Goal: Task Accomplishment & Management: Complete application form

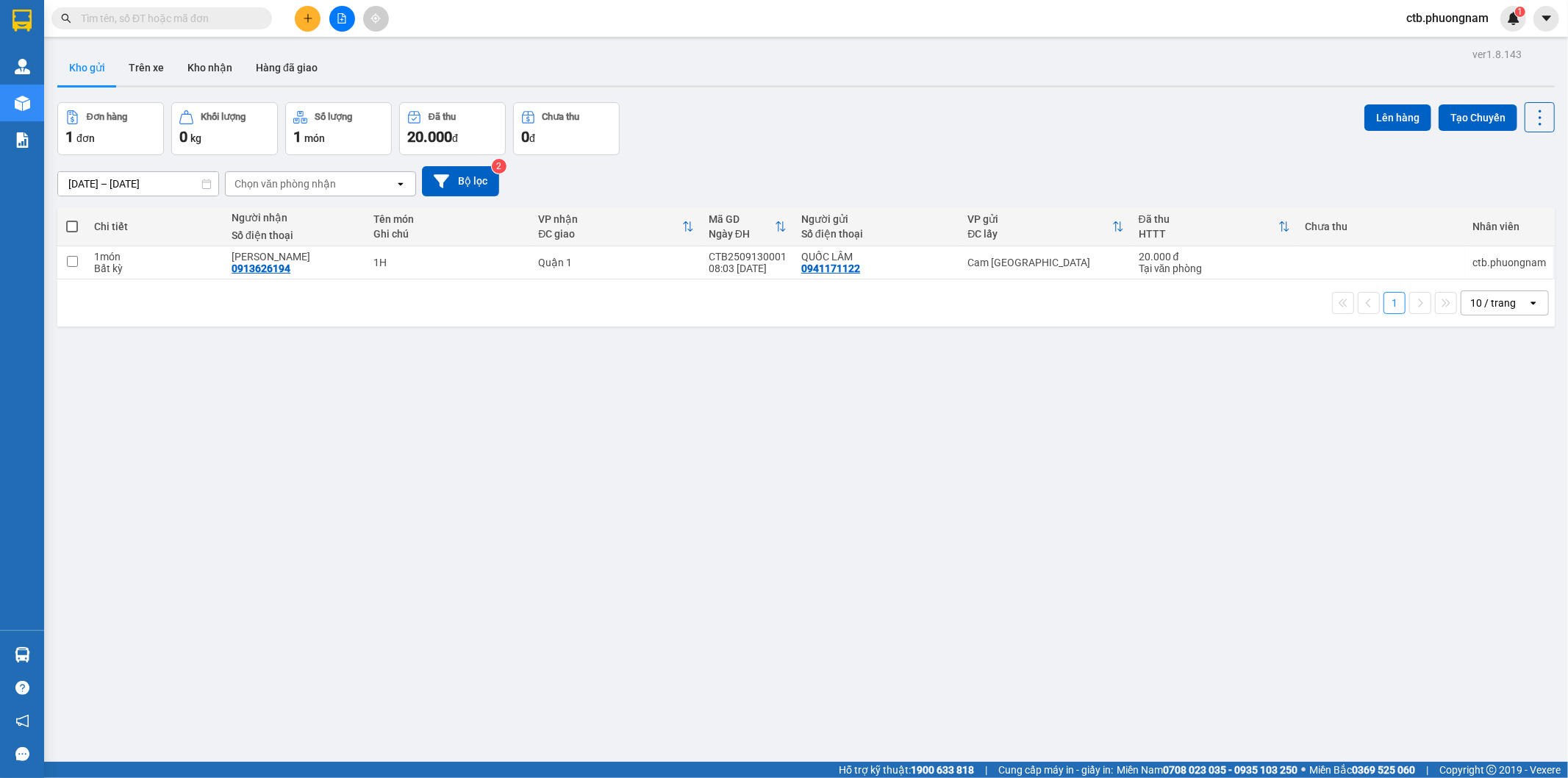
click at [226, 19] on input "text" at bounding box center [167, 18] width 173 height 16
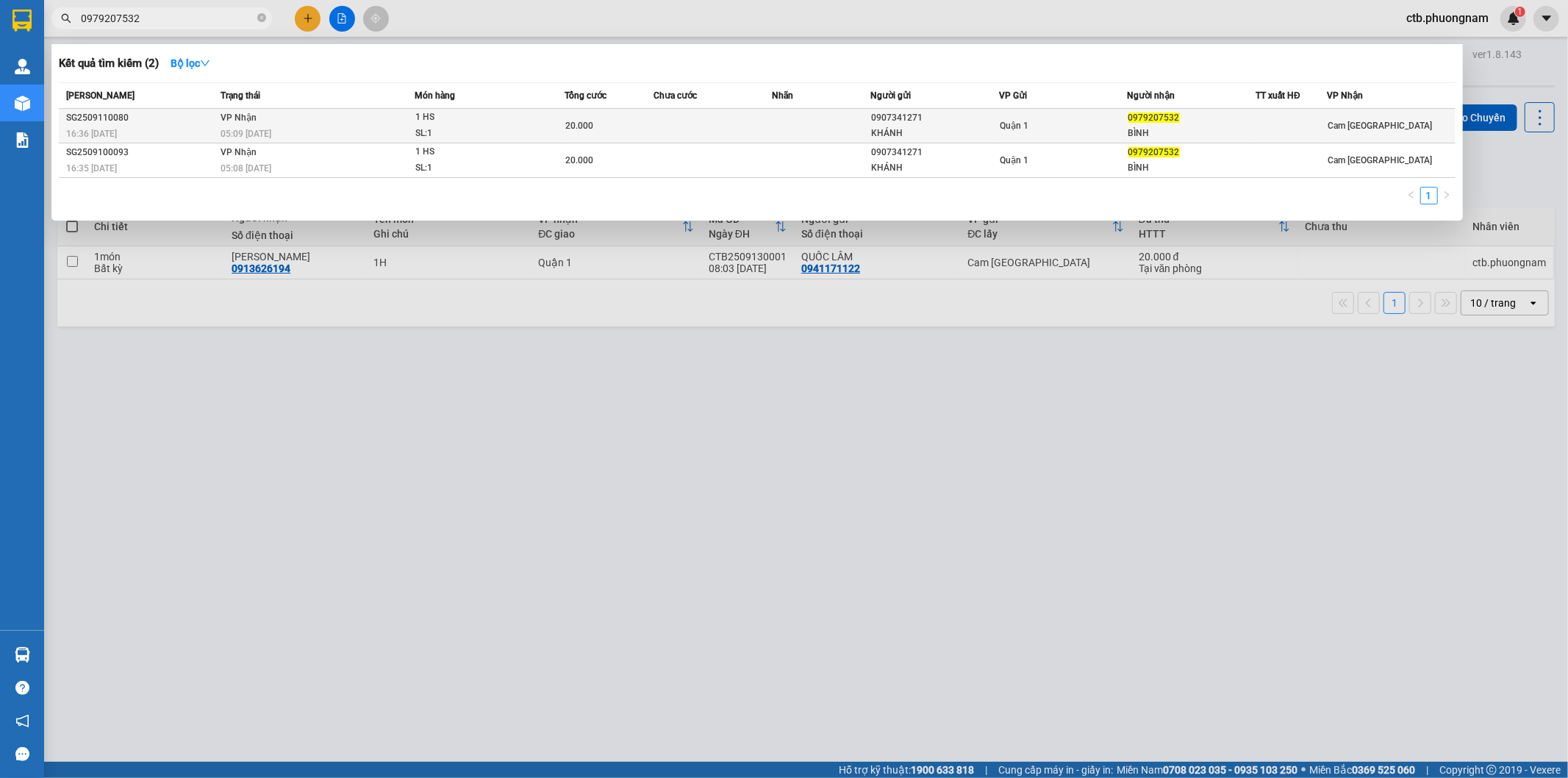
type input "0979207532"
click at [395, 120] on td "VP Nhận 05:09 [DATE]" at bounding box center [316, 126] width 198 height 34
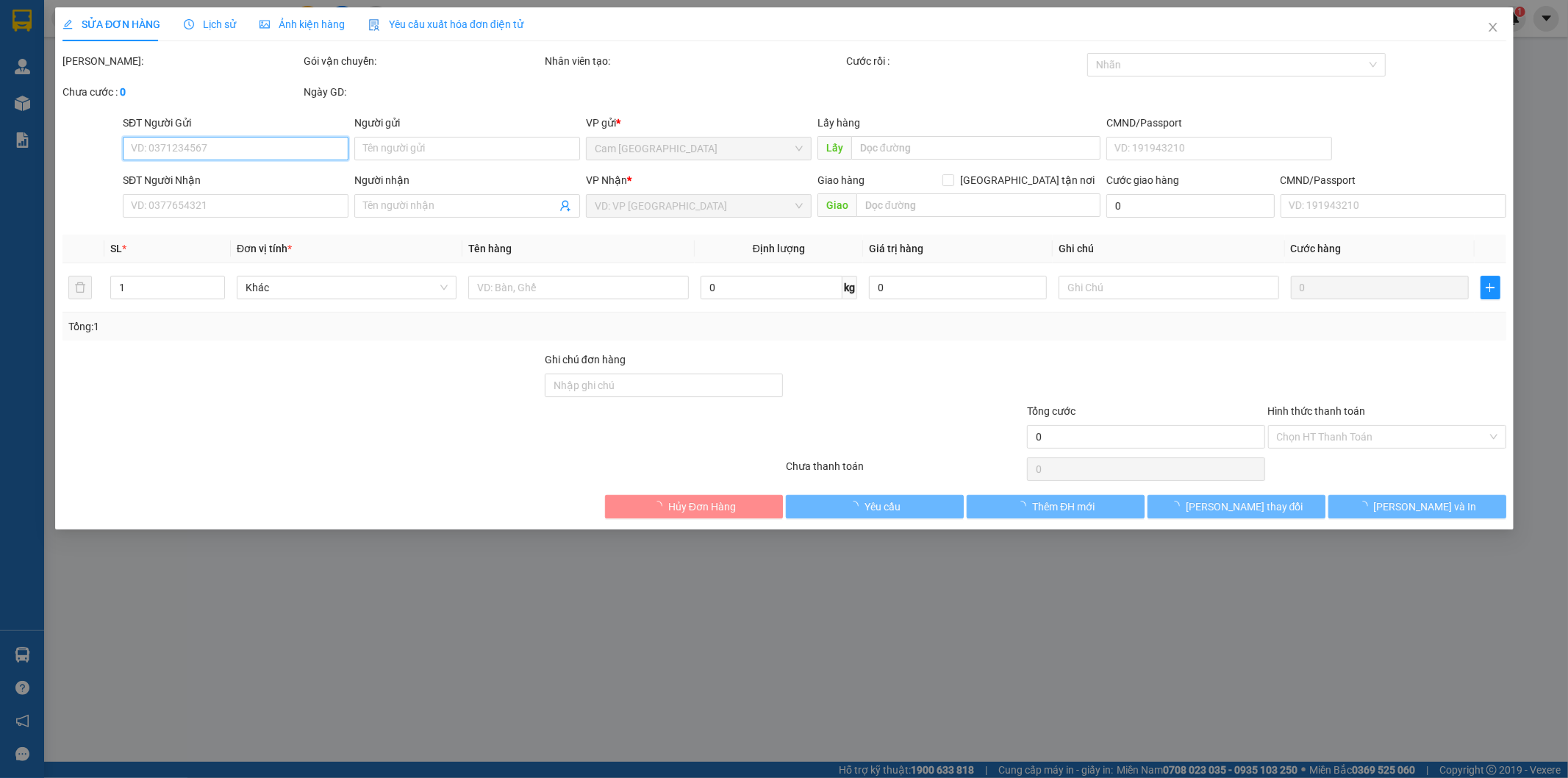
type input "0907341271"
type input "KHÁNH"
type input "0979207532"
type input "BÌNH"
type input "20.000"
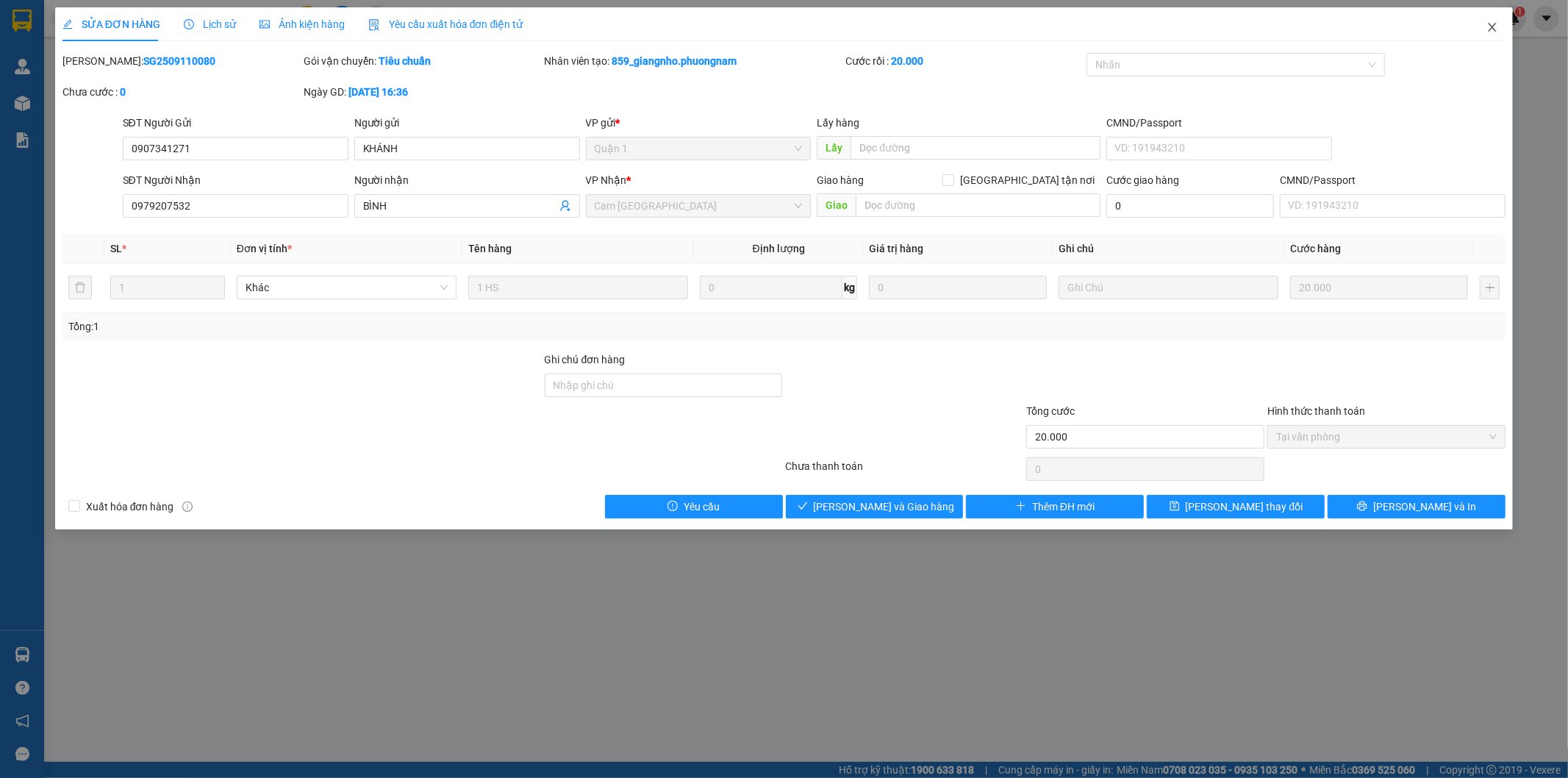
click at [1493, 26] on icon "close" at bounding box center [1492, 27] width 12 height 12
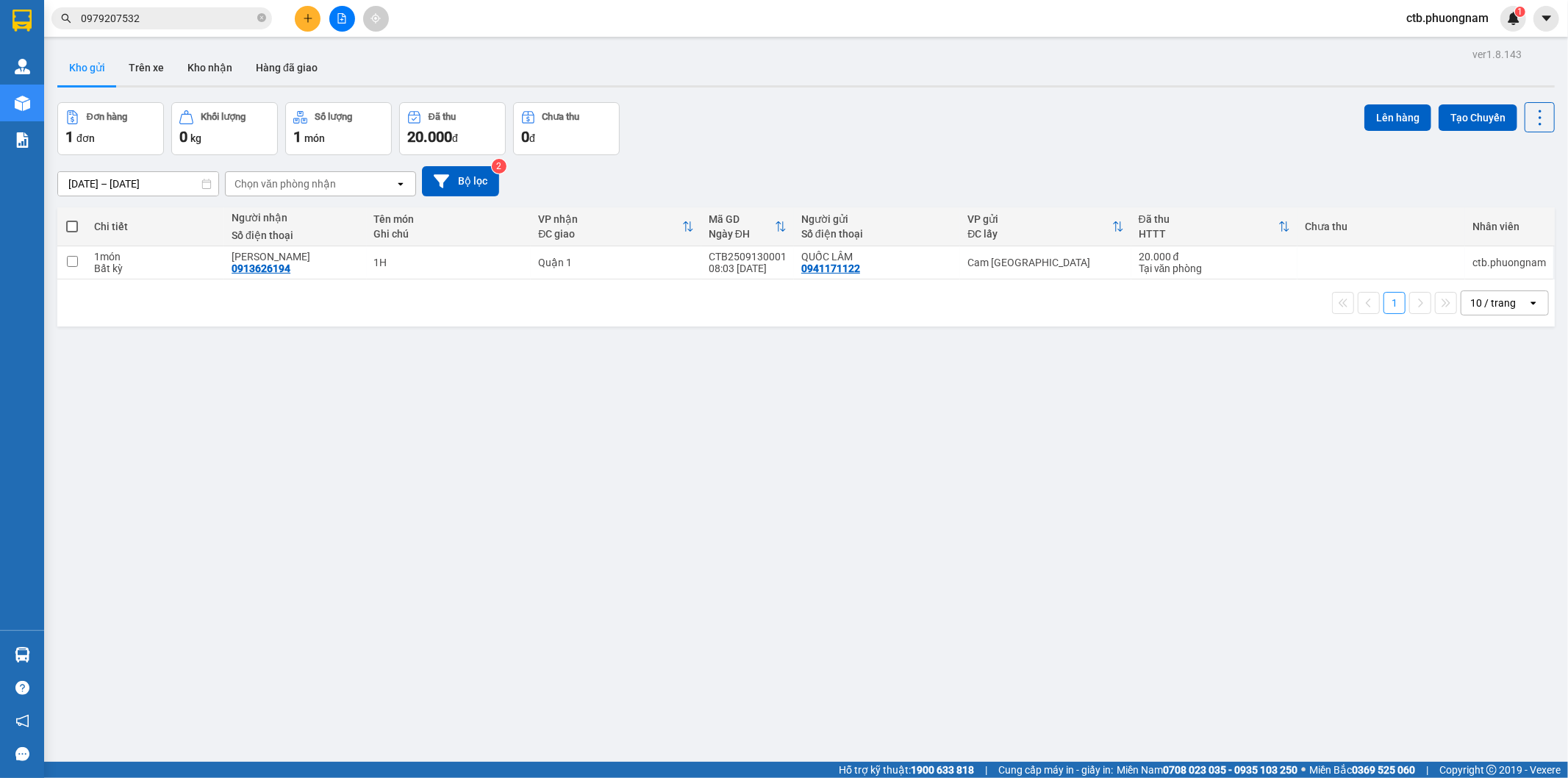
click at [611, 460] on div "ver 1.8.143 Kho gửi Trên xe Kho nhận Hàng đã giao Đơn hàng 1 đơn Khối lượng 0 k…" at bounding box center [805, 433] width 1509 height 778
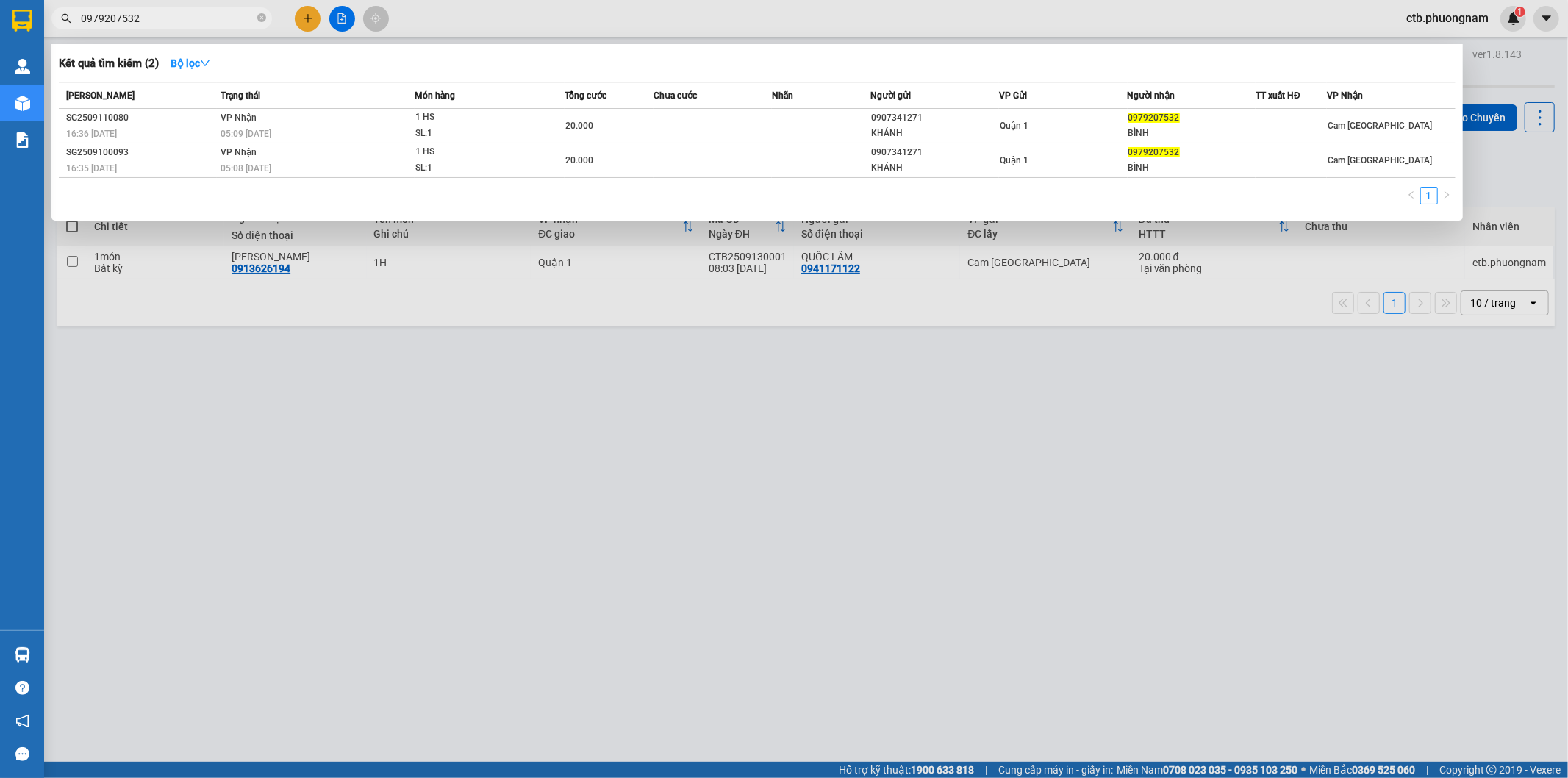
click at [188, 10] on input "0979207532" at bounding box center [167, 18] width 173 height 16
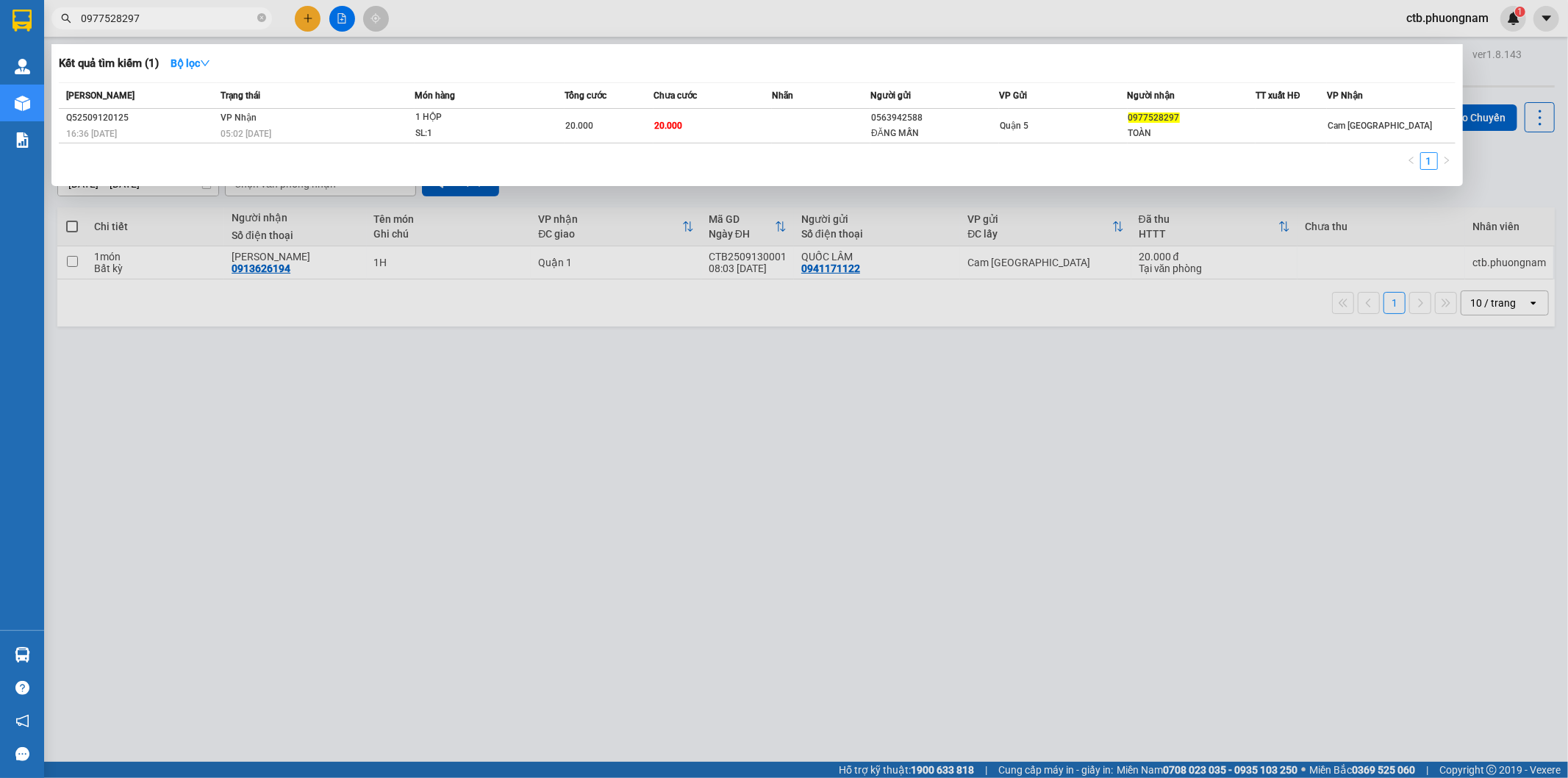
type input "0977528297"
click at [353, 387] on div at bounding box center [784, 389] width 1568 height 778
click at [208, 21] on input "0977528297" at bounding box center [167, 18] width 173 height 16
click at [261, 17] on icon "close-circle" at bounding box center [261, 18] width 9 height 9
click at [261, 17] on span at bounding box center [261, 18] width 9 height 16
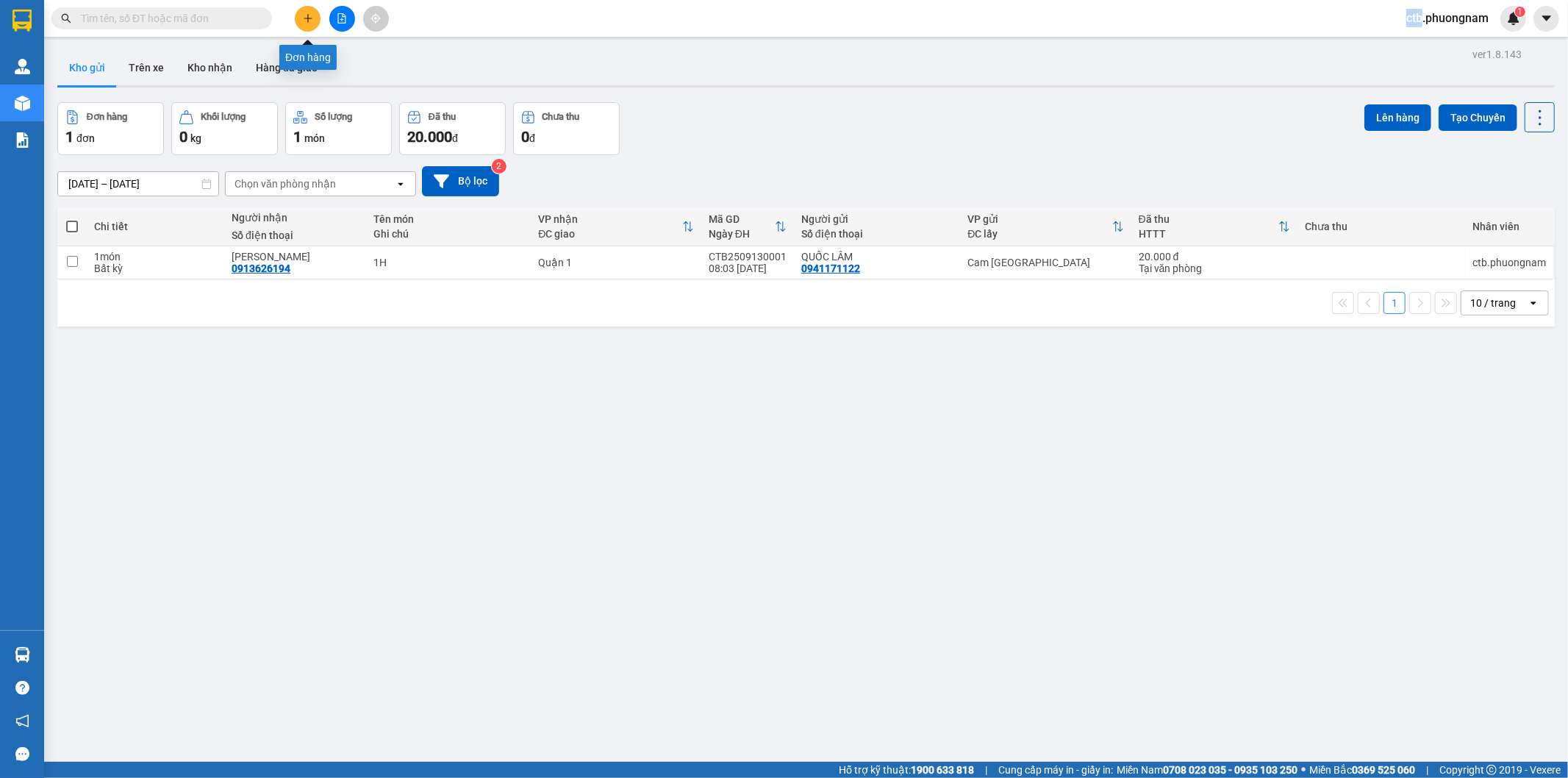
click at [299, 15] on button at bounding box center [307, 18] width 26 height 26
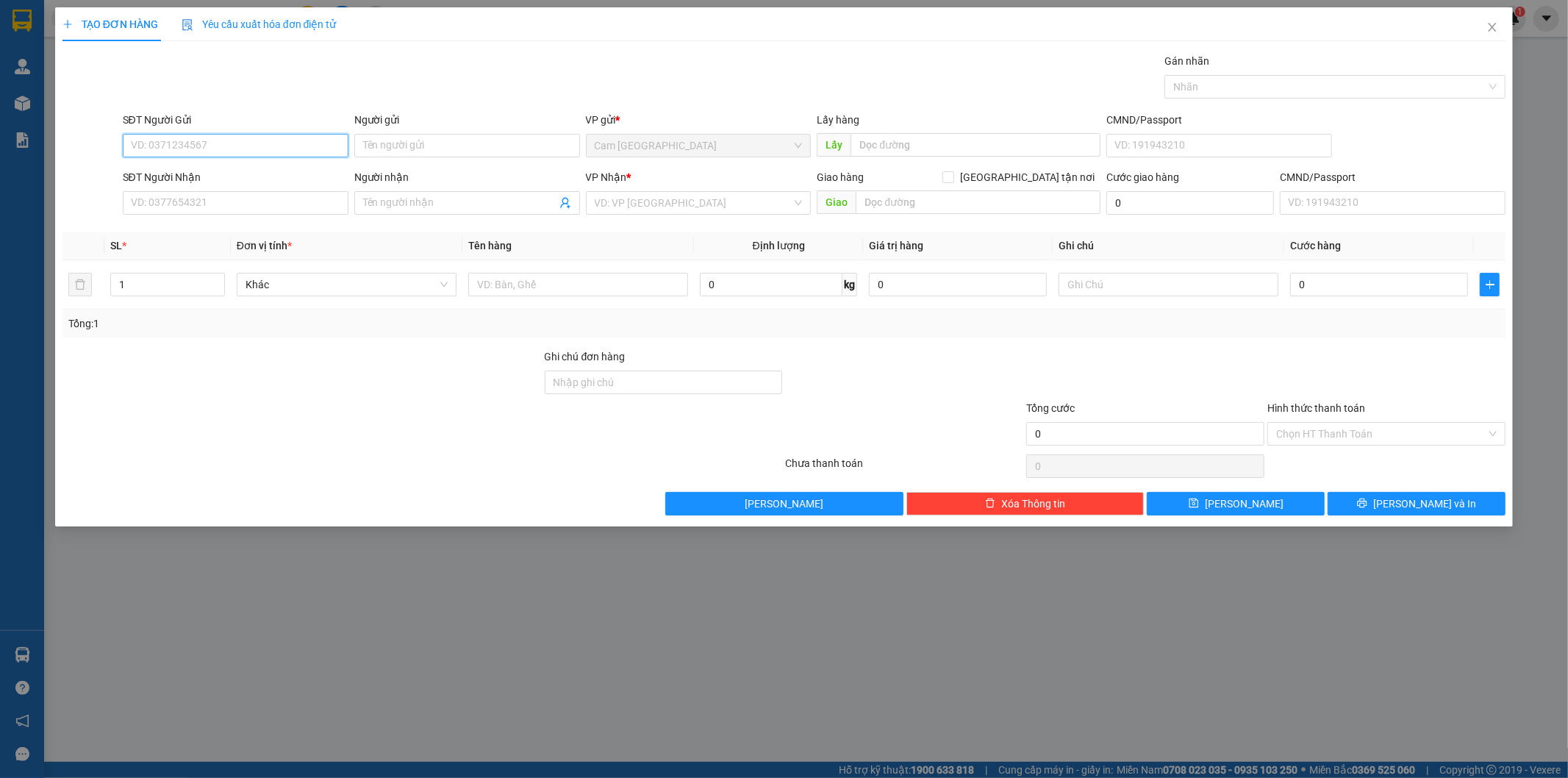
click at [256, 151] on input "SĐT Người Gửi" at bounding box center [236, 146] width 226 height 23
type input "0868350179"
click at [260, 170] on div "0868350179 - VINH" at bounding box center [235, 174] width 208 height 16
type input "VINH"
type input "0937422893"
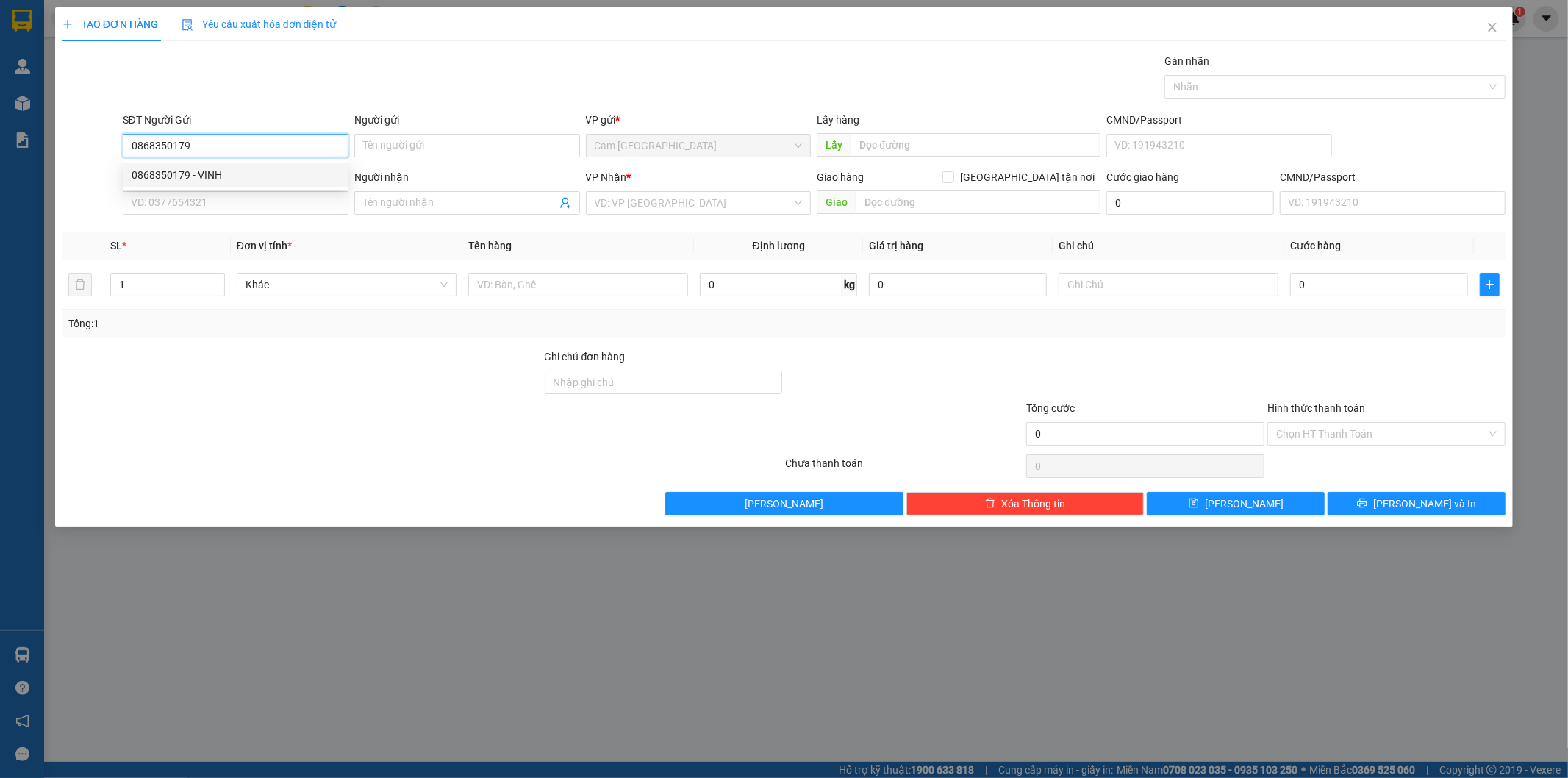
type input "DIỆU"
type input "0868350179"
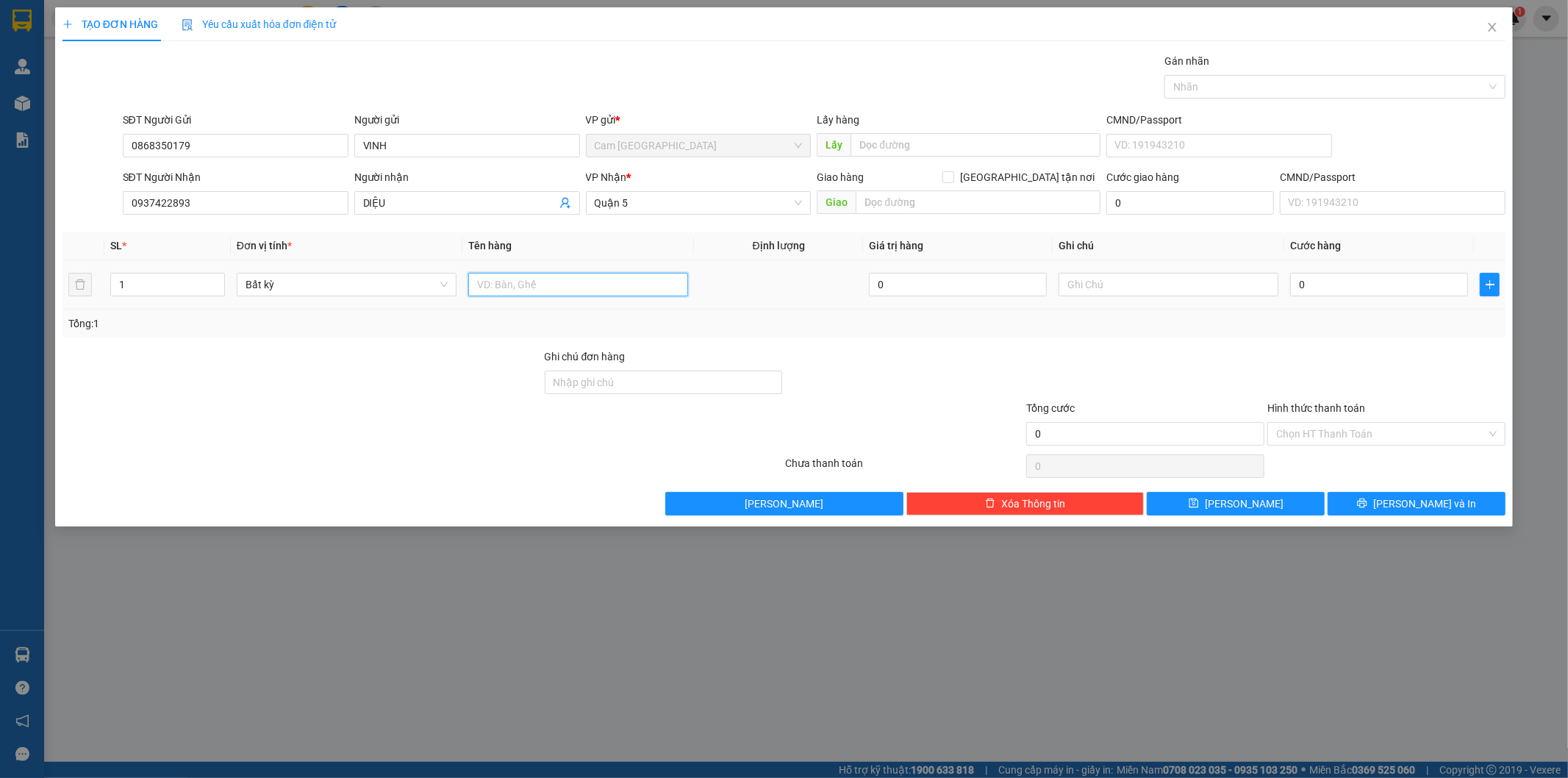
click at [572, 288] on input "text" at bounding box center [578, 285] width 220 height 23
type input "1T DẸP"
click at [1334, 286] on input "0" at bounding box center [1379, 285] width 177 height 23
type input "7"
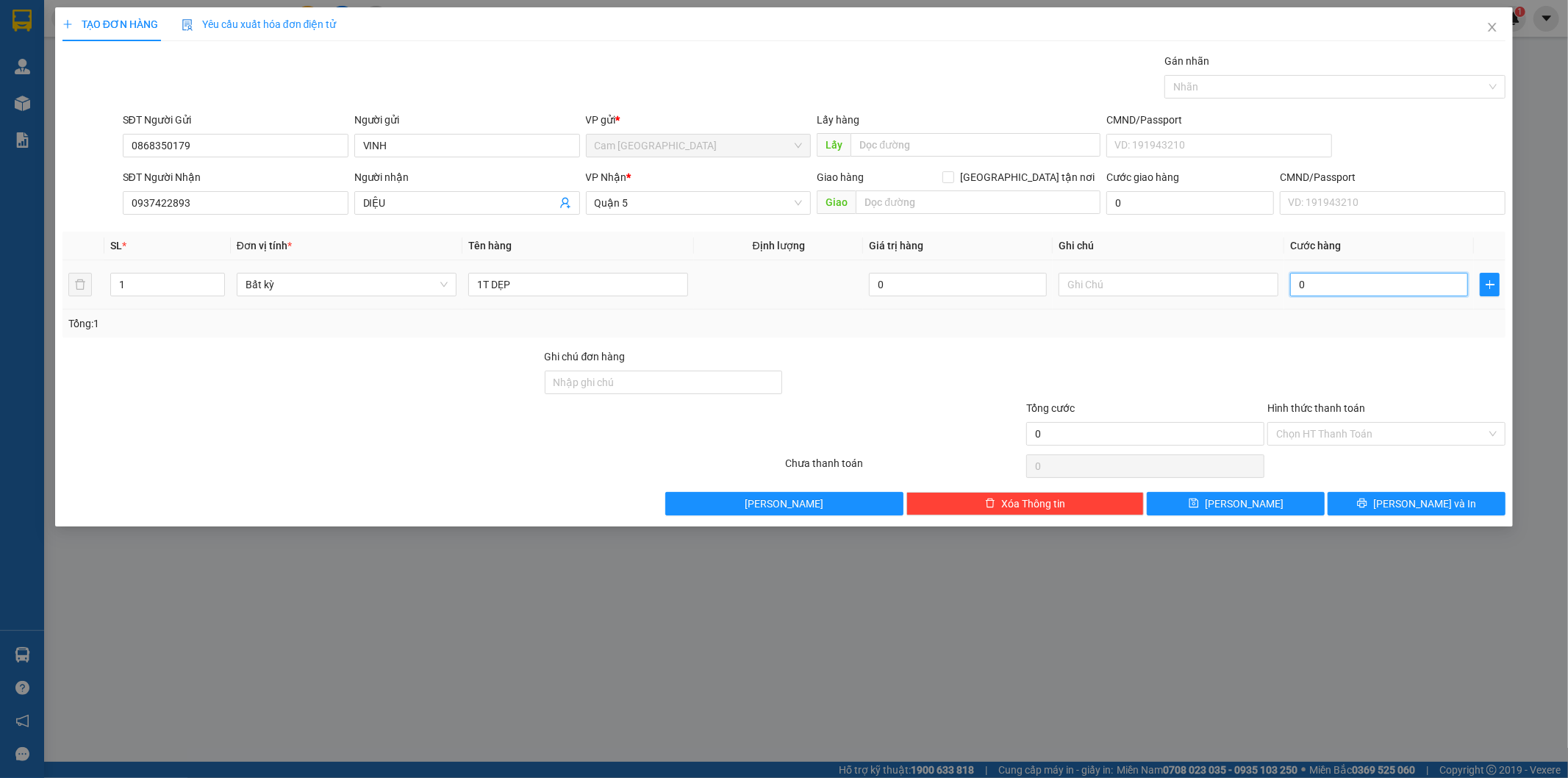
type input "7"
type input "70"
type input "700"
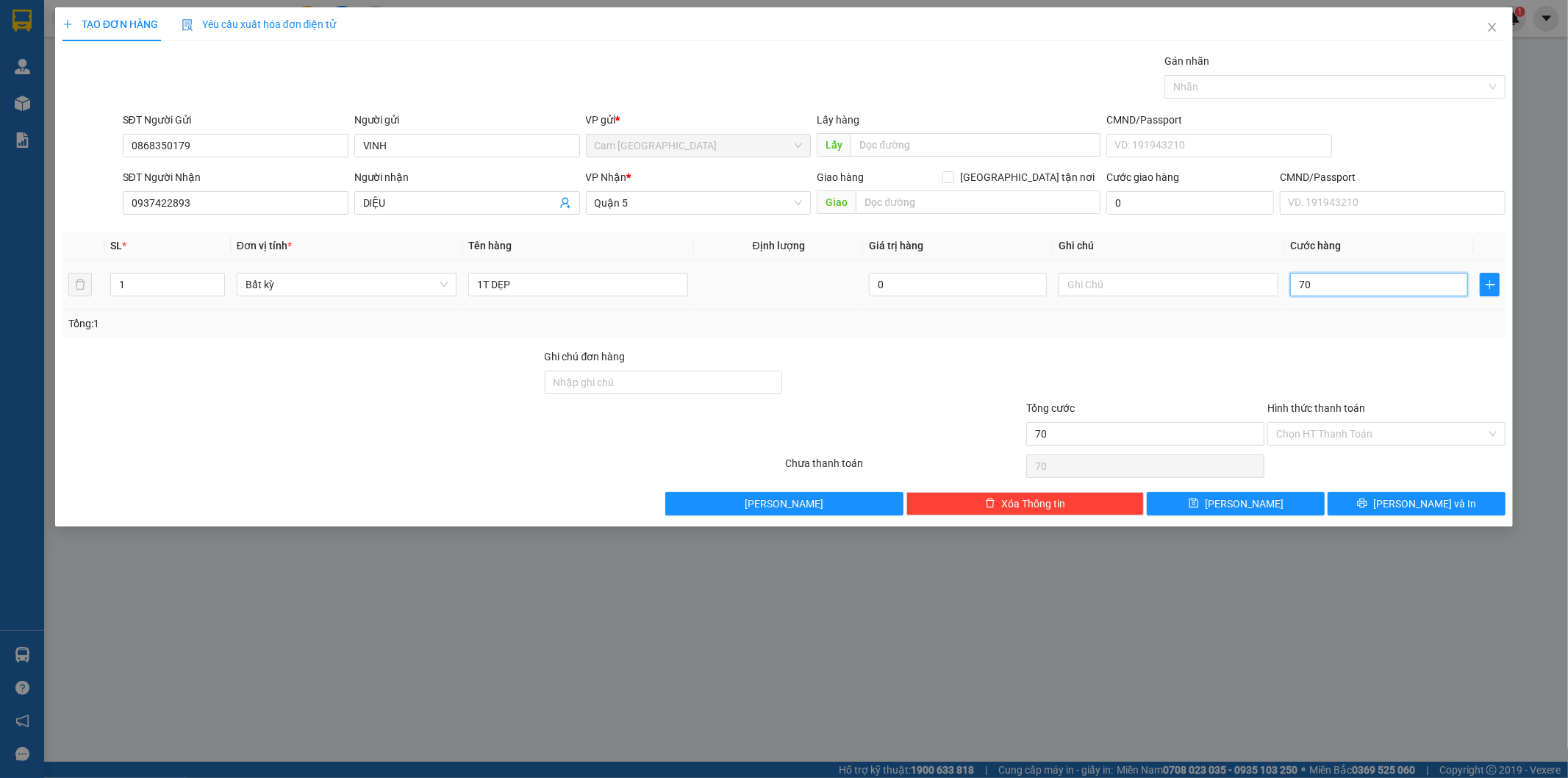
type input "700"
type input "7.000"
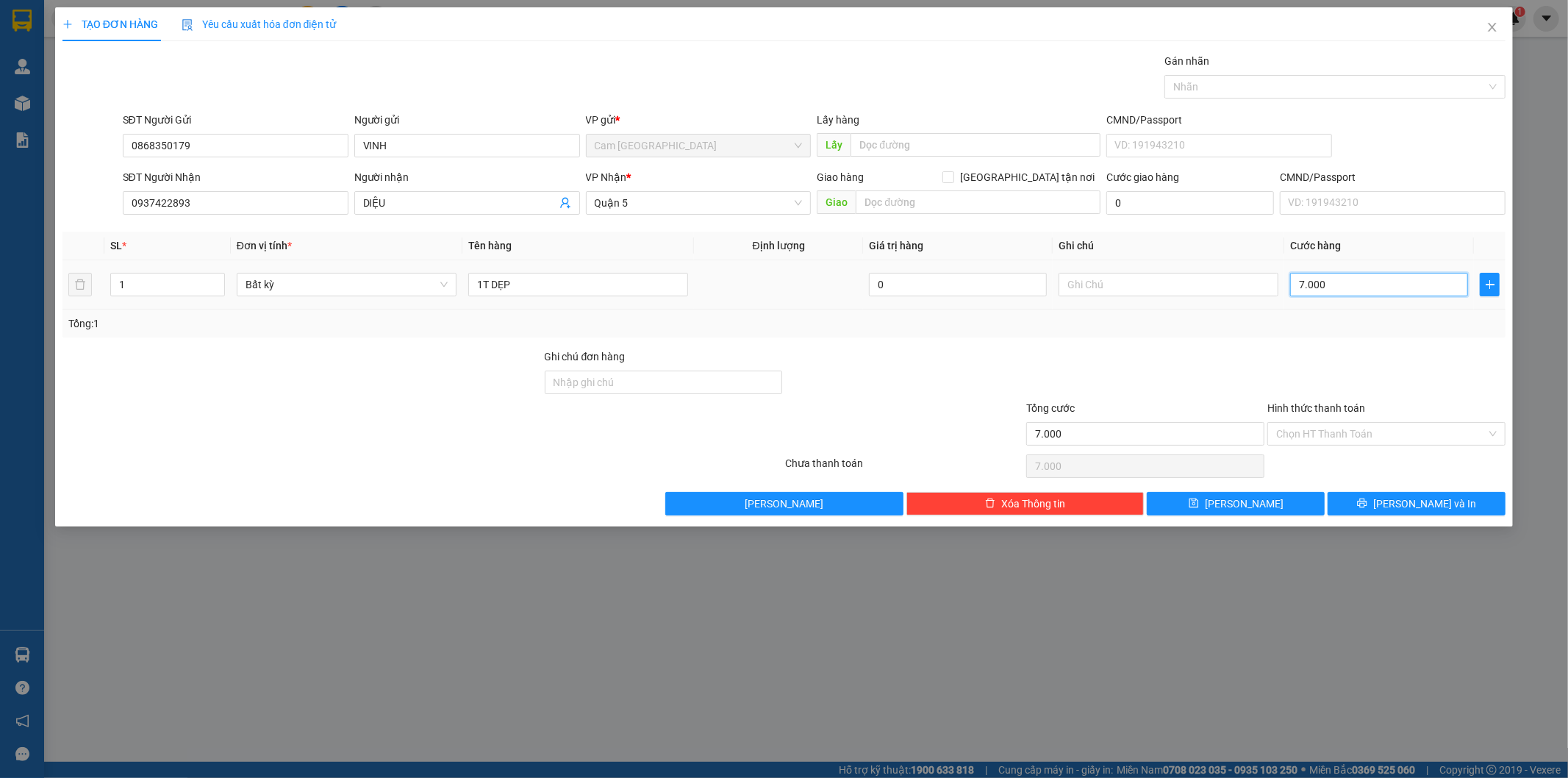
type input "70.000"
click at [1341, 429] on input "Hình thức thanh toán" at bounding box center [1380, 434] width 210 height 22
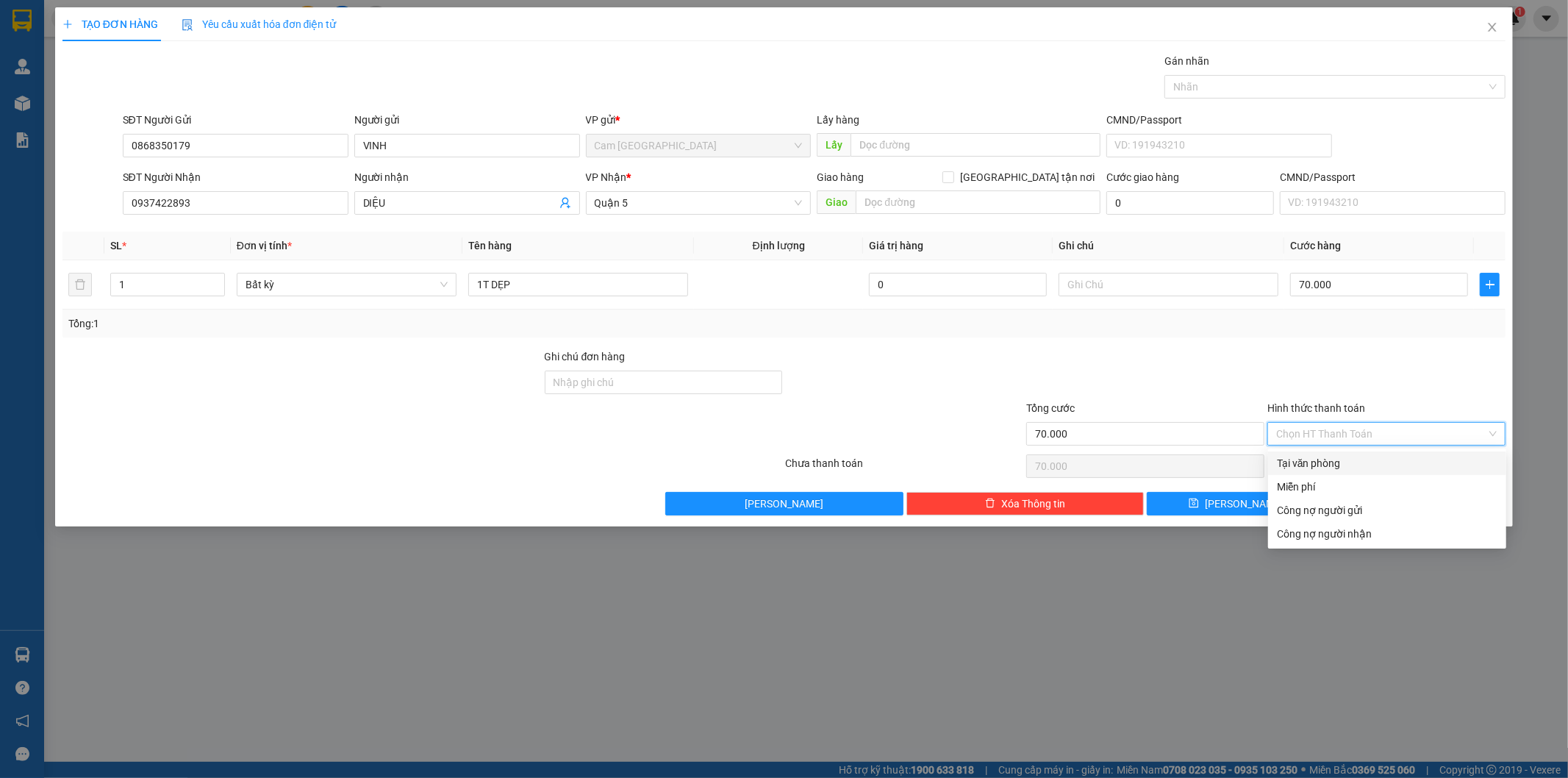
click at [1318, 461] on div "Tại văn phòng" at bounding box center [1386, 462] width 220 height 16
type input "0"
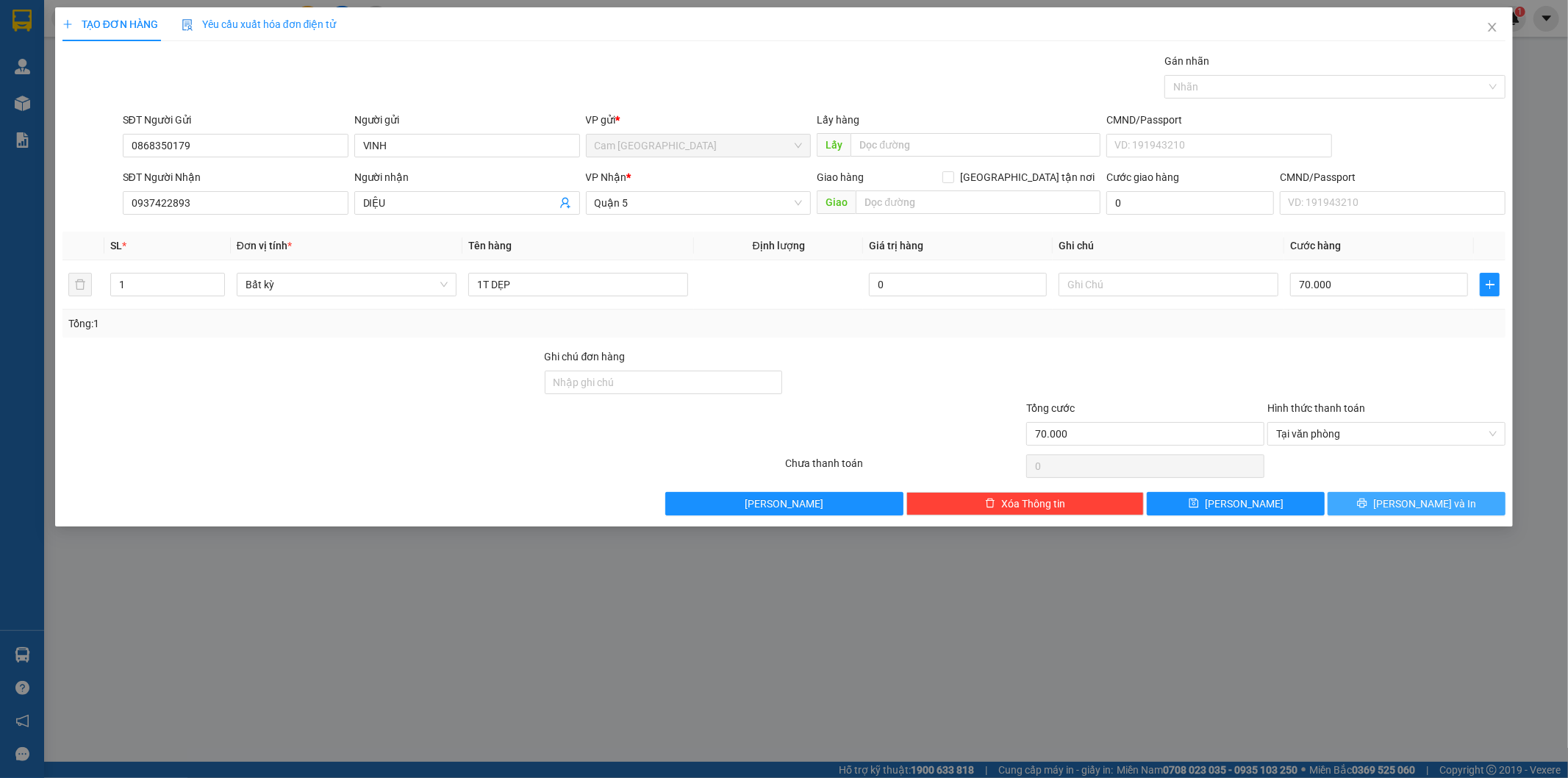
drag, startPoint x: 1386, startPoint y: 501, endPoint x: 1367, endPoint y: 500, distance: 19.0
click at [1382, 501] on button "[PERSON_NAME] và In" at bounding box center [1416, 503] width 177 height 23
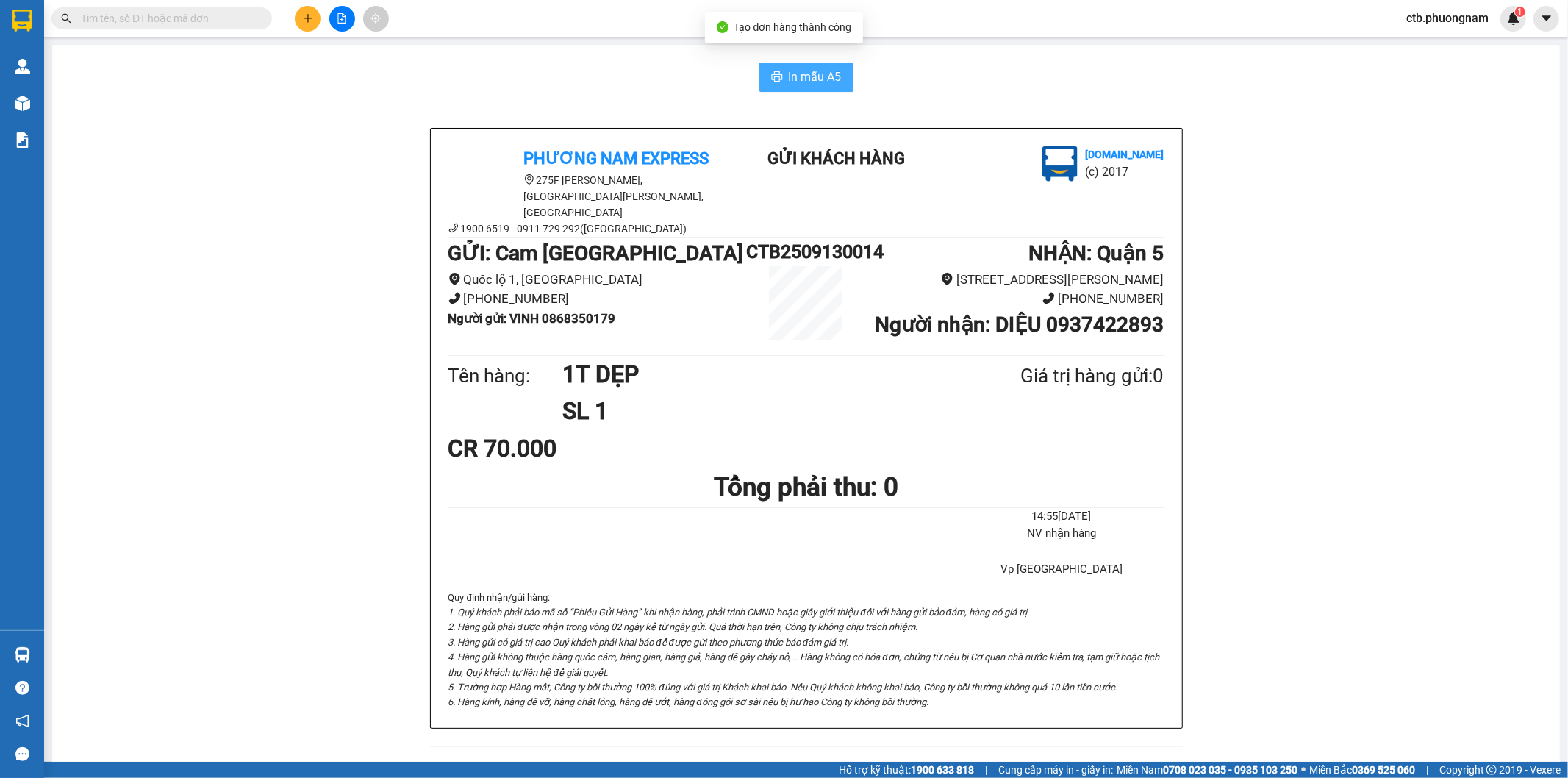
click at [779, 83] on button "In mẫu A5" at bounding box center [806, 77] width 94 height 29
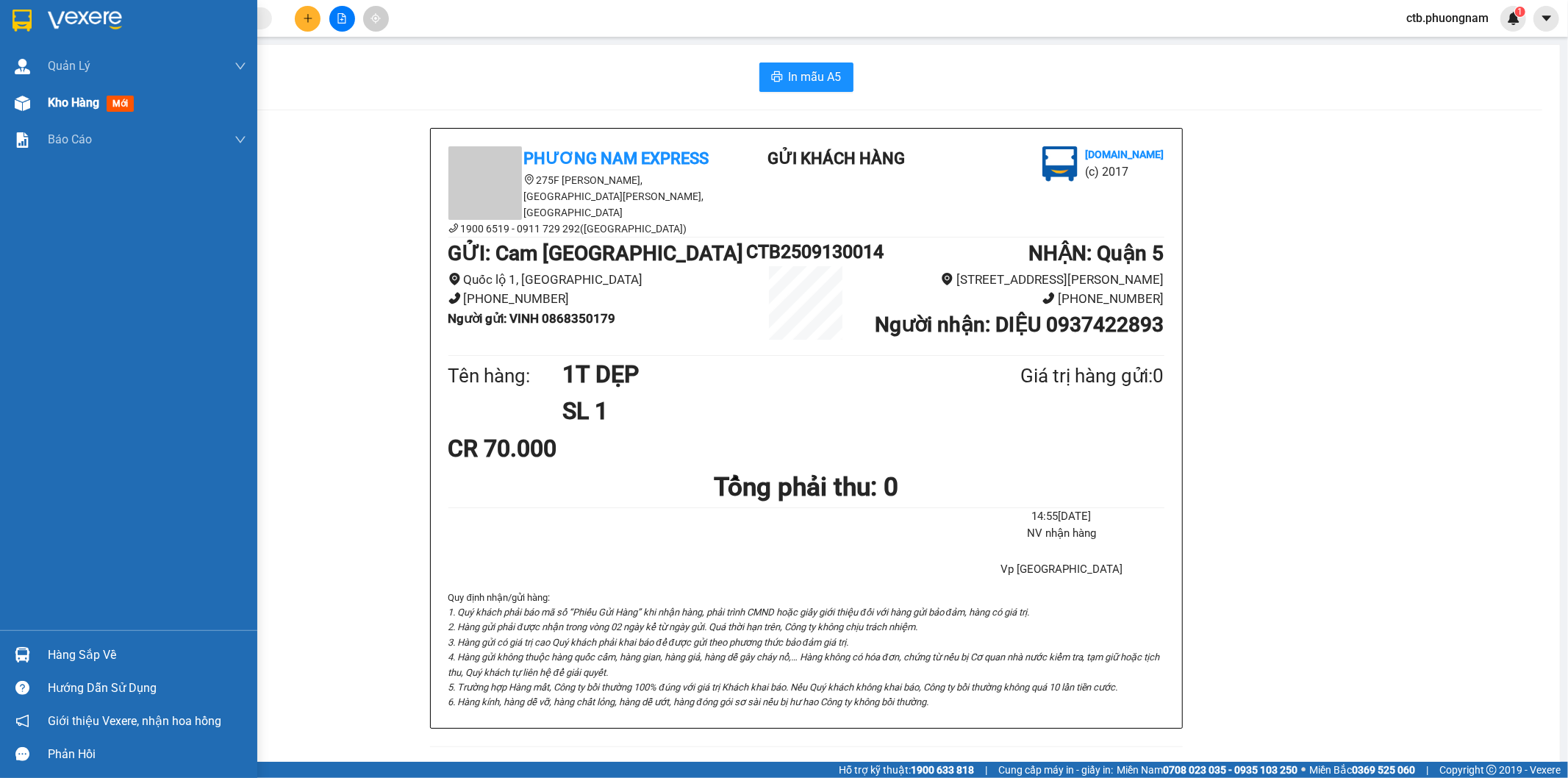
click at [43, 104] on div "Kho hàng mới" at bounding box center [128, 103] width 257 height 37
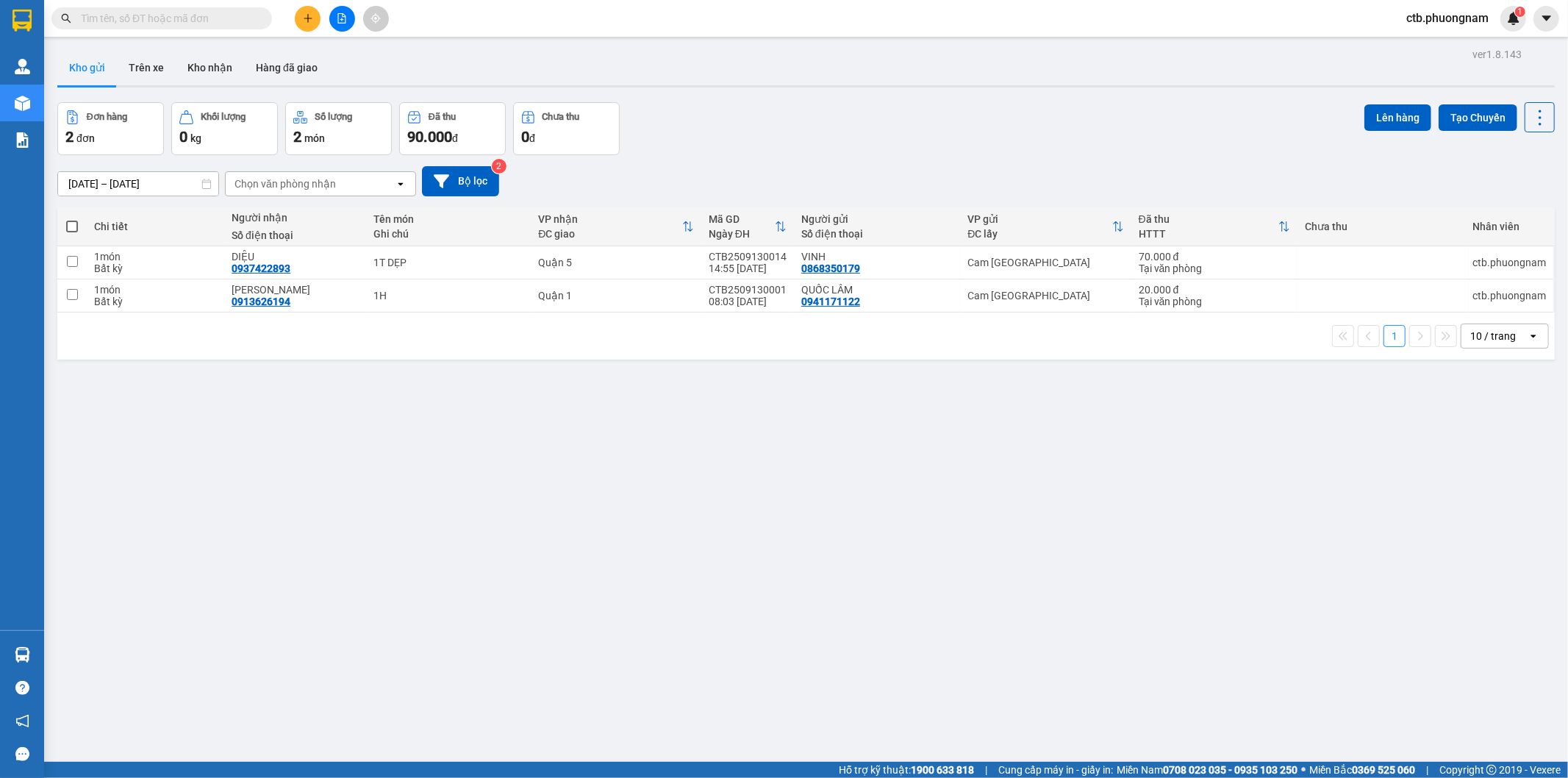
click at [301, 13] on button at bounding box center [307, 18] width 26 height 26
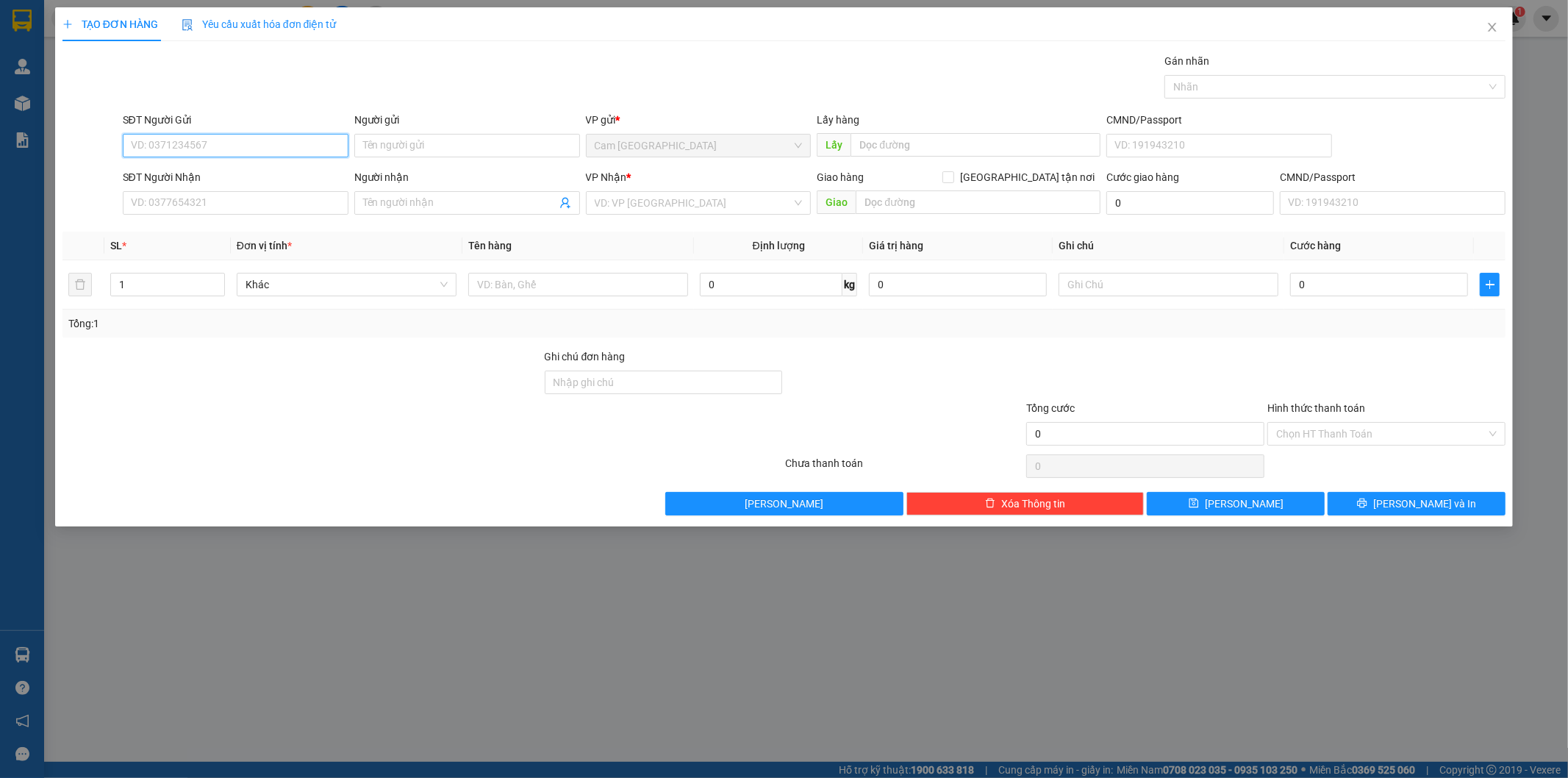
click at [290, 142] on input "SĐT Người Gửi" at bounding box center [236, 146] width 226 height 23
click at [250, 173] on div "0368280208 - SANG" at bounding box center [235, 174] width 208 height 16
type input "0368280208"
type input "SANG"
type input "0937866880"
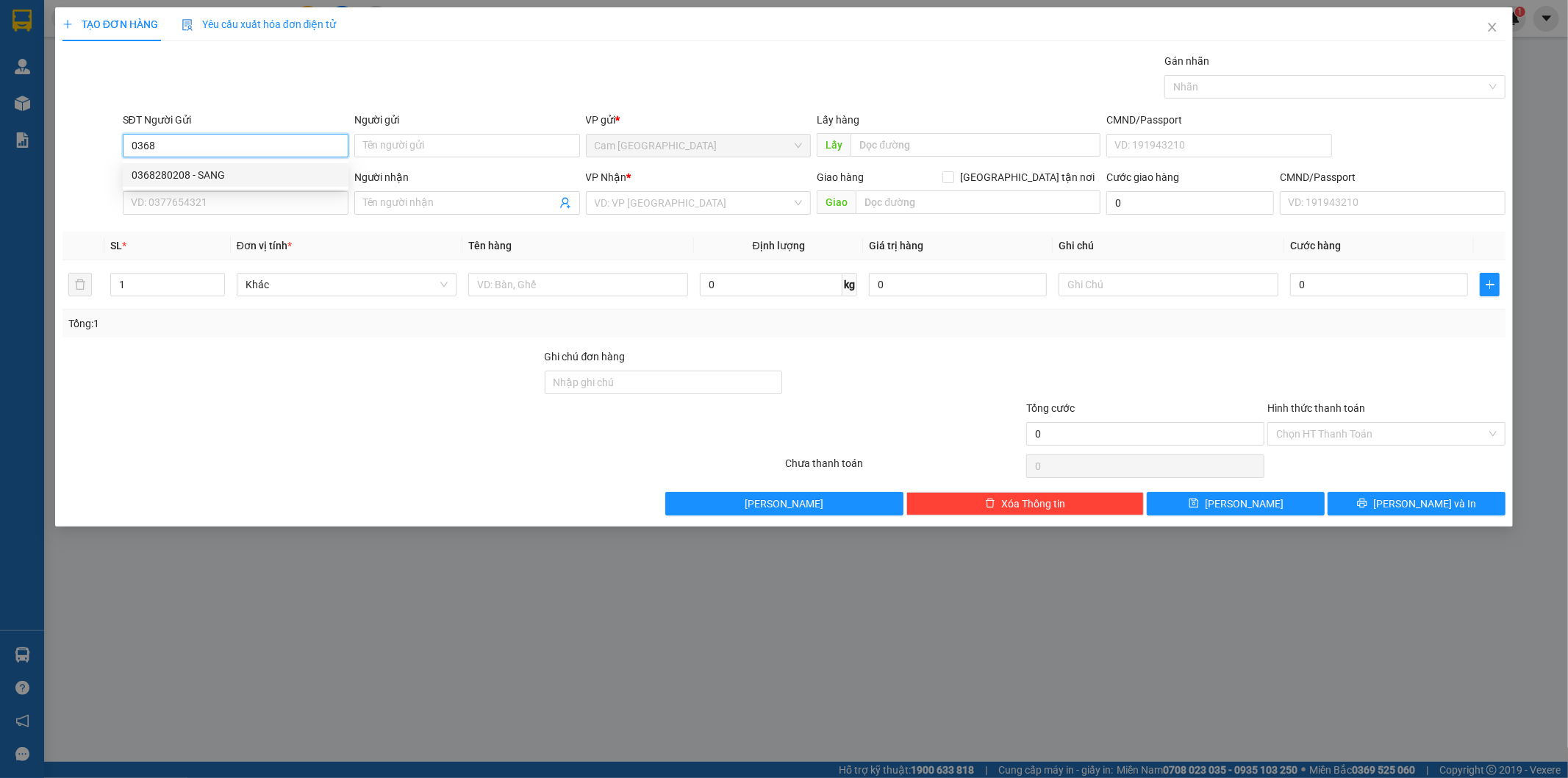
type input "TÙNG"
type input "0368280208"
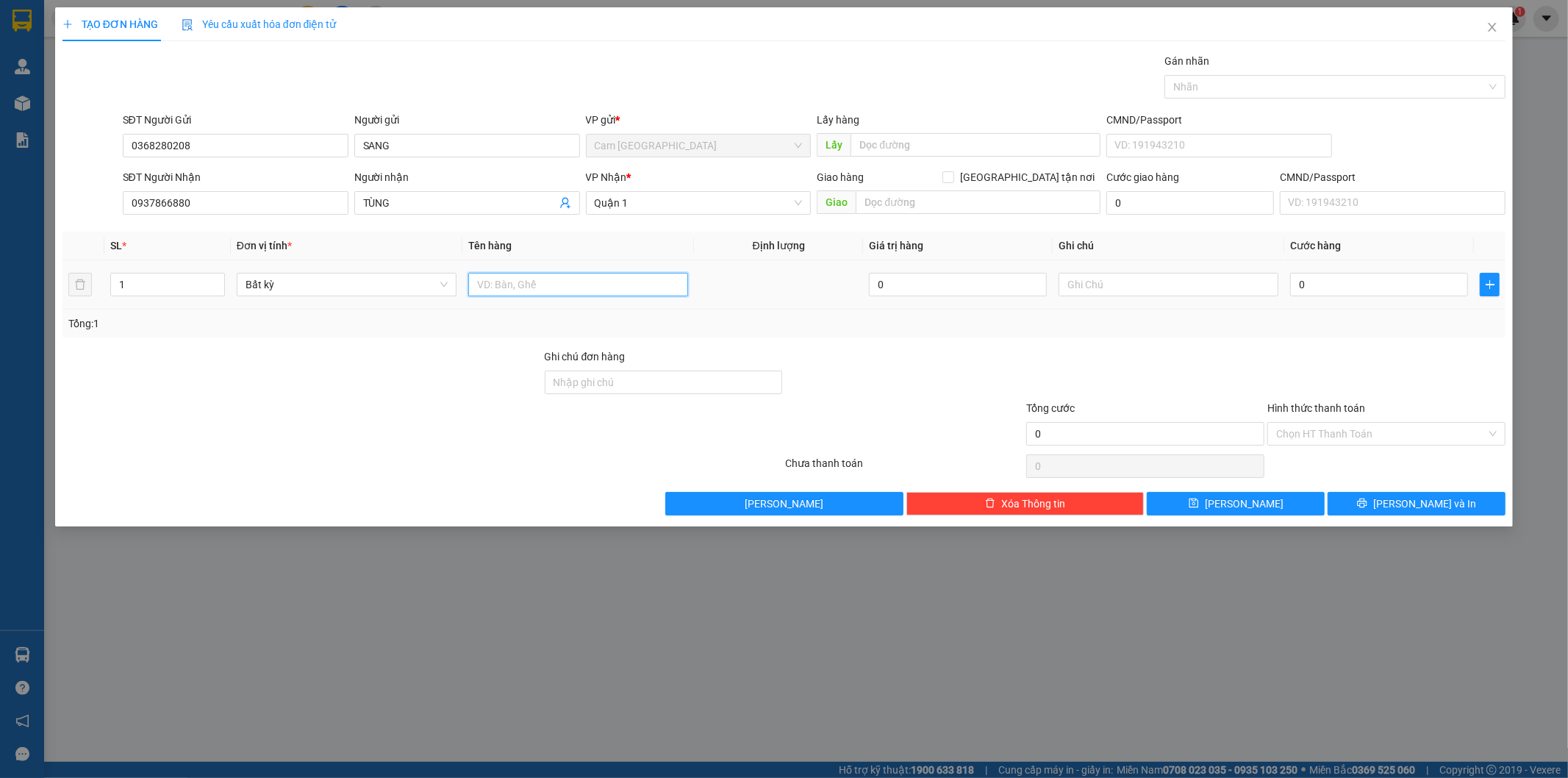
click at [519, 283] on input "text" at bounding box center [578, 285] width 220 height 23
type input "2T XANH"
click at [1386, 288] on input "0" at bounding box center [1379, 285] width 177 height 23
type input "1"
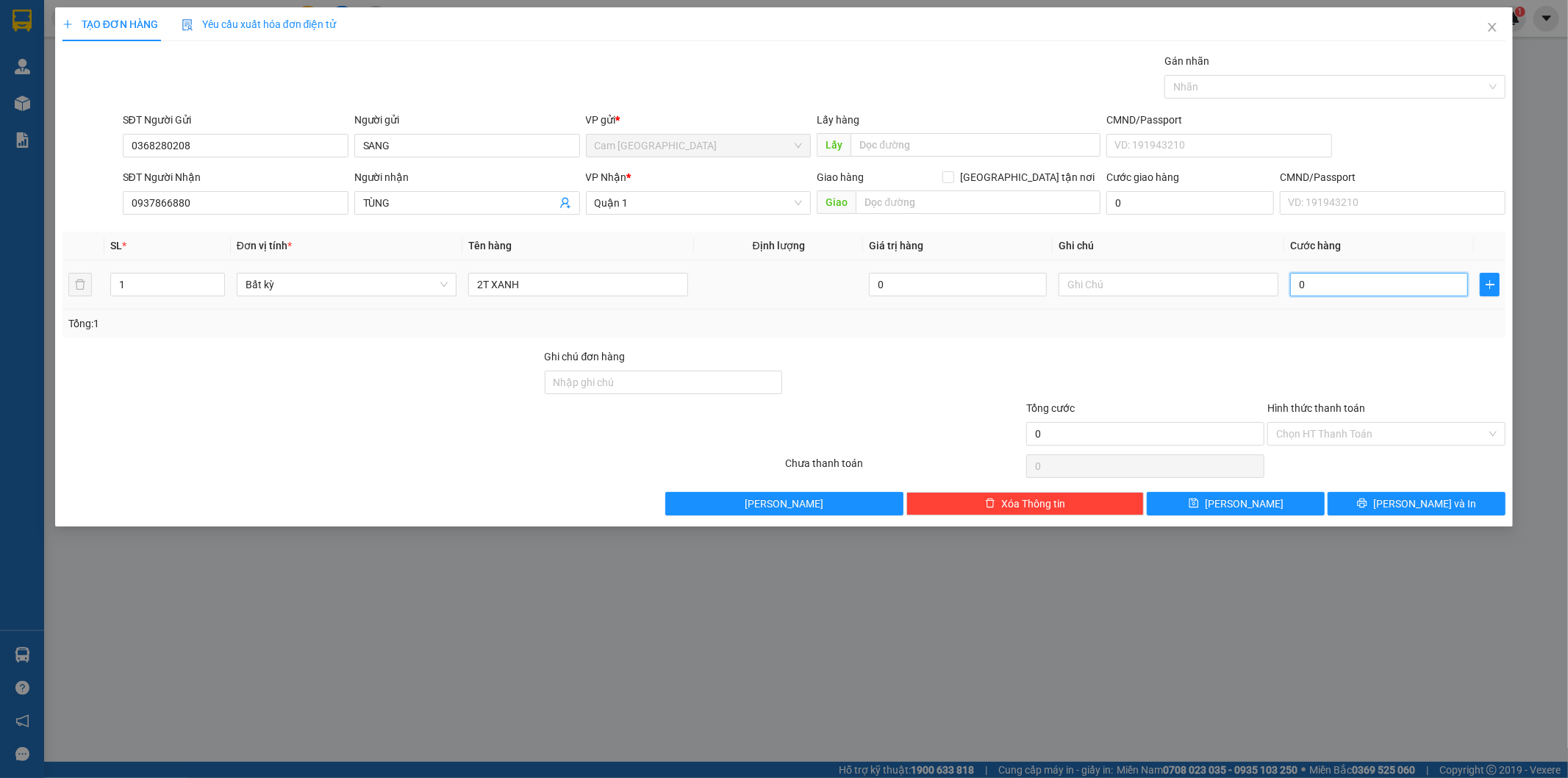
type input "1"
type input "12"
type input "120"
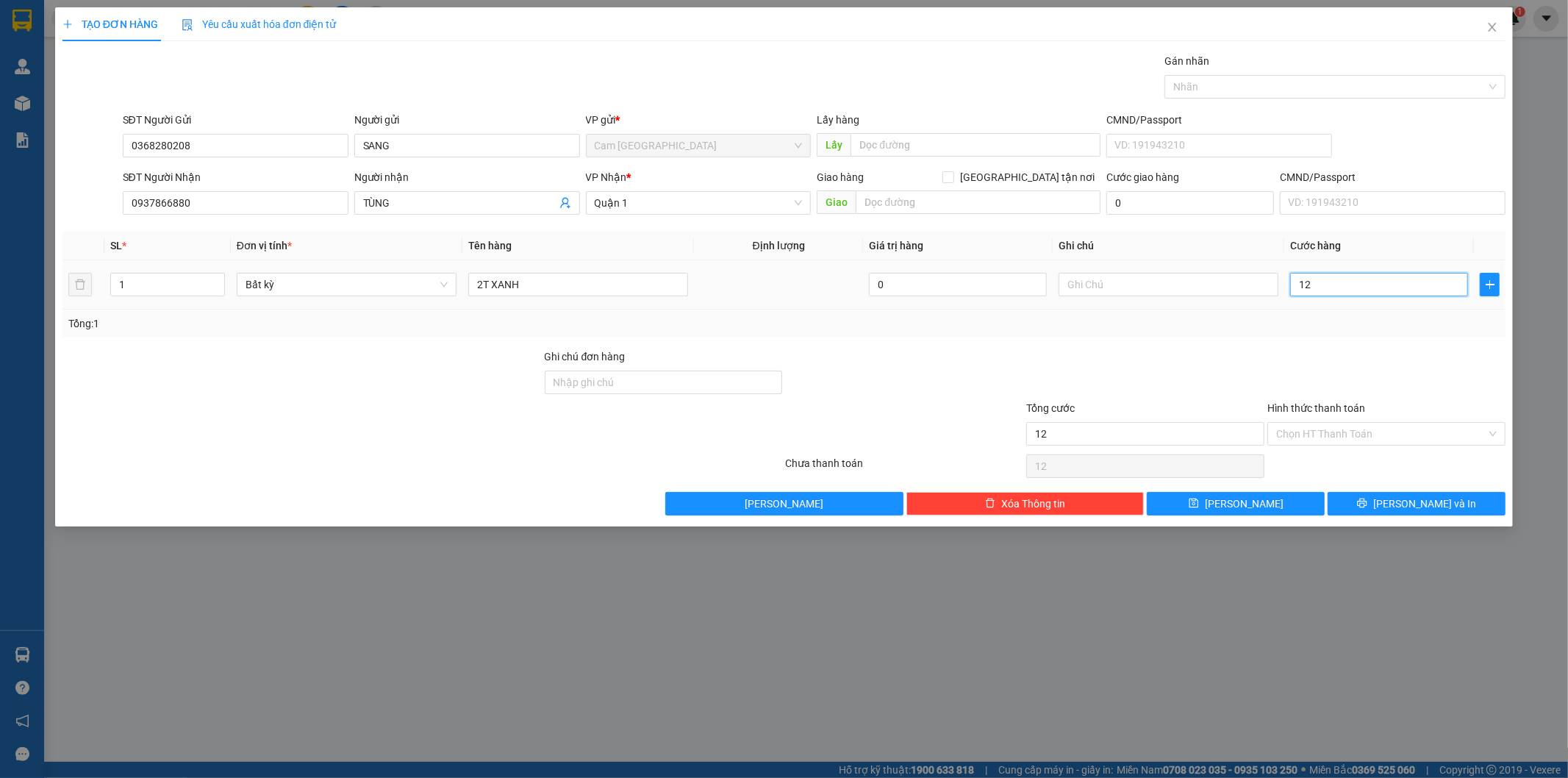
type input "120"
type input "1.200"
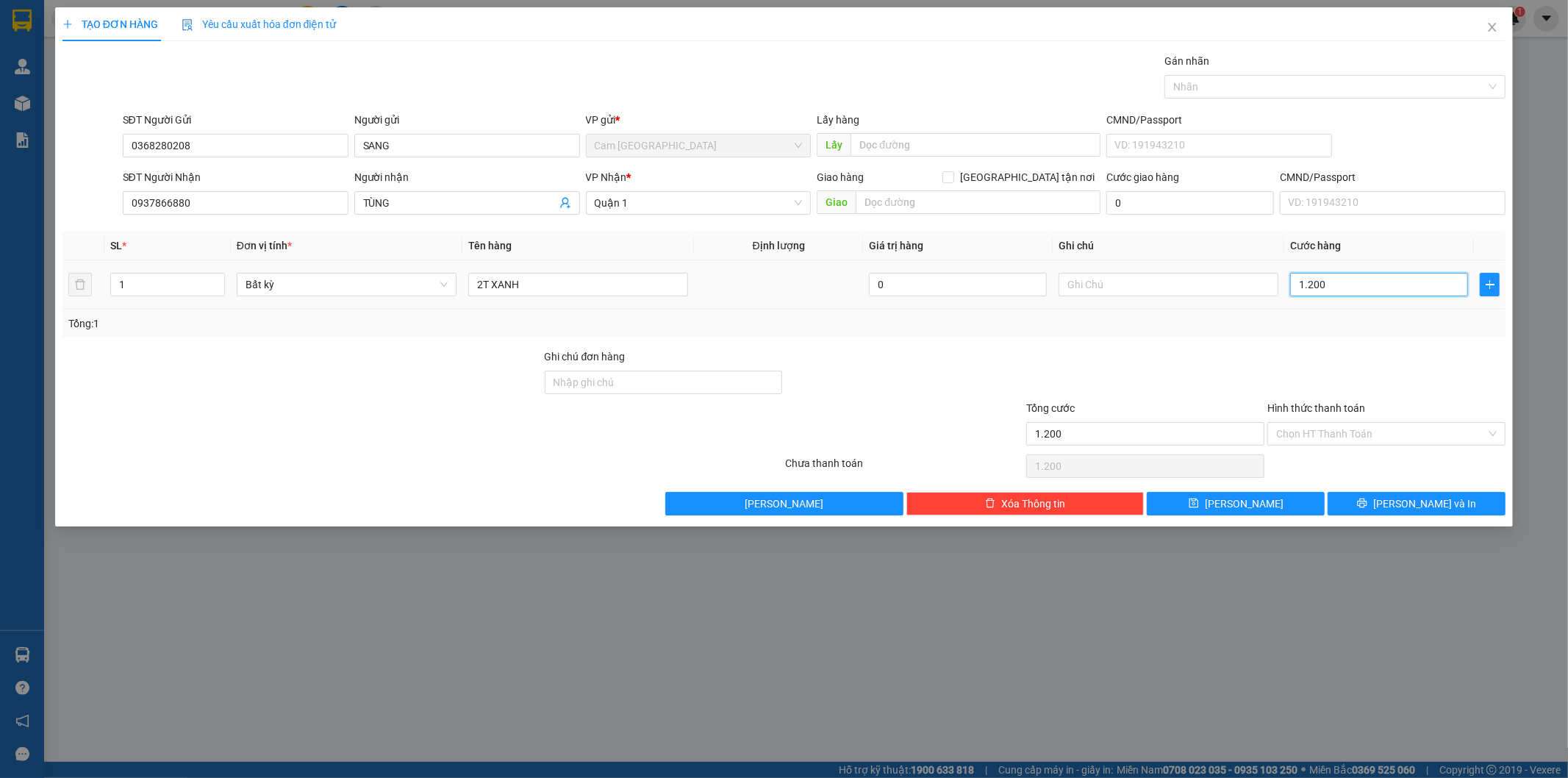
type input "12.000"
type input "120.000"
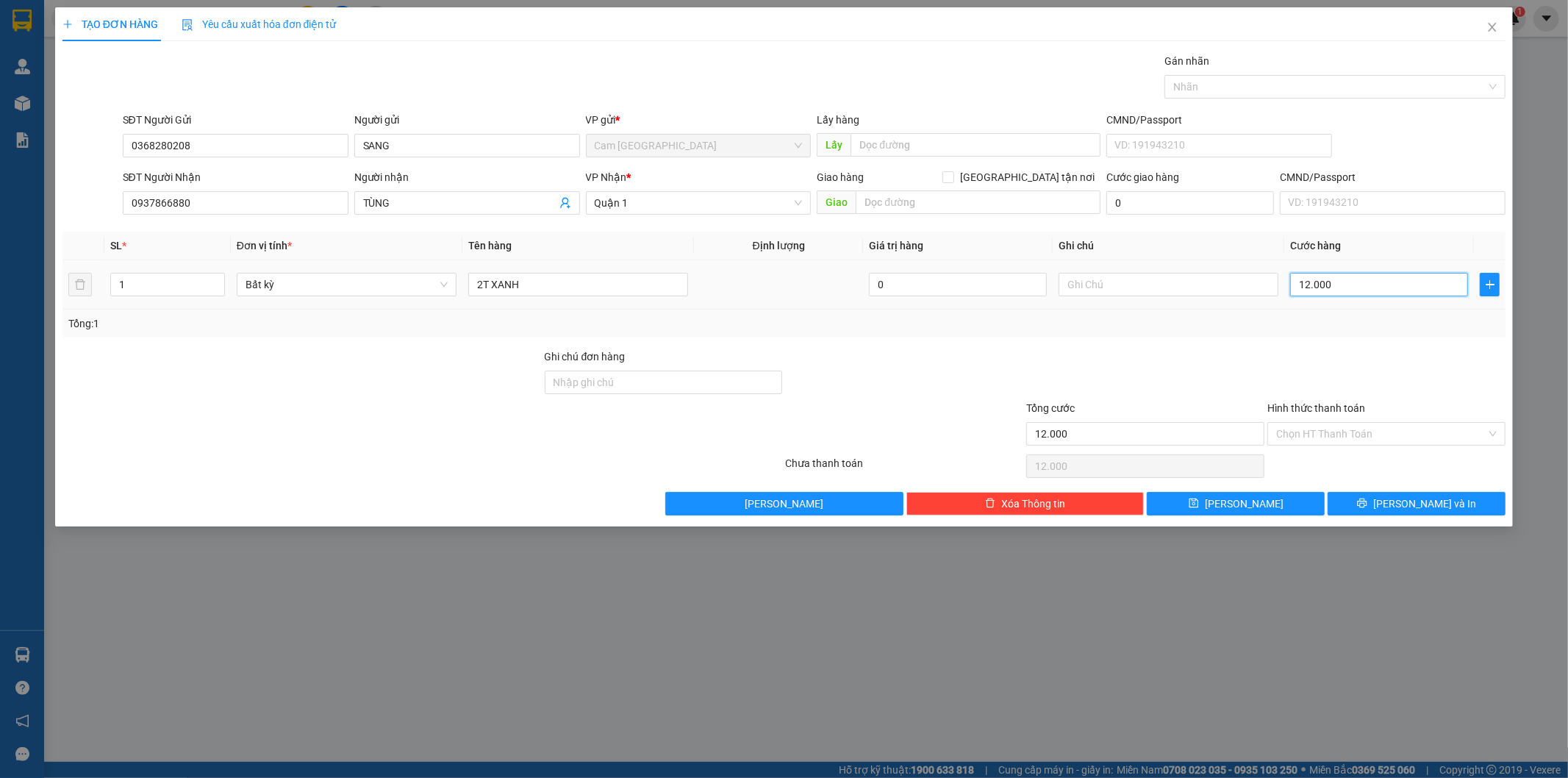
type input "120.000"
click at [1347, 427] on input "Hình thức thanh toán" at bounding box center [1380, 434] width 210 height 22
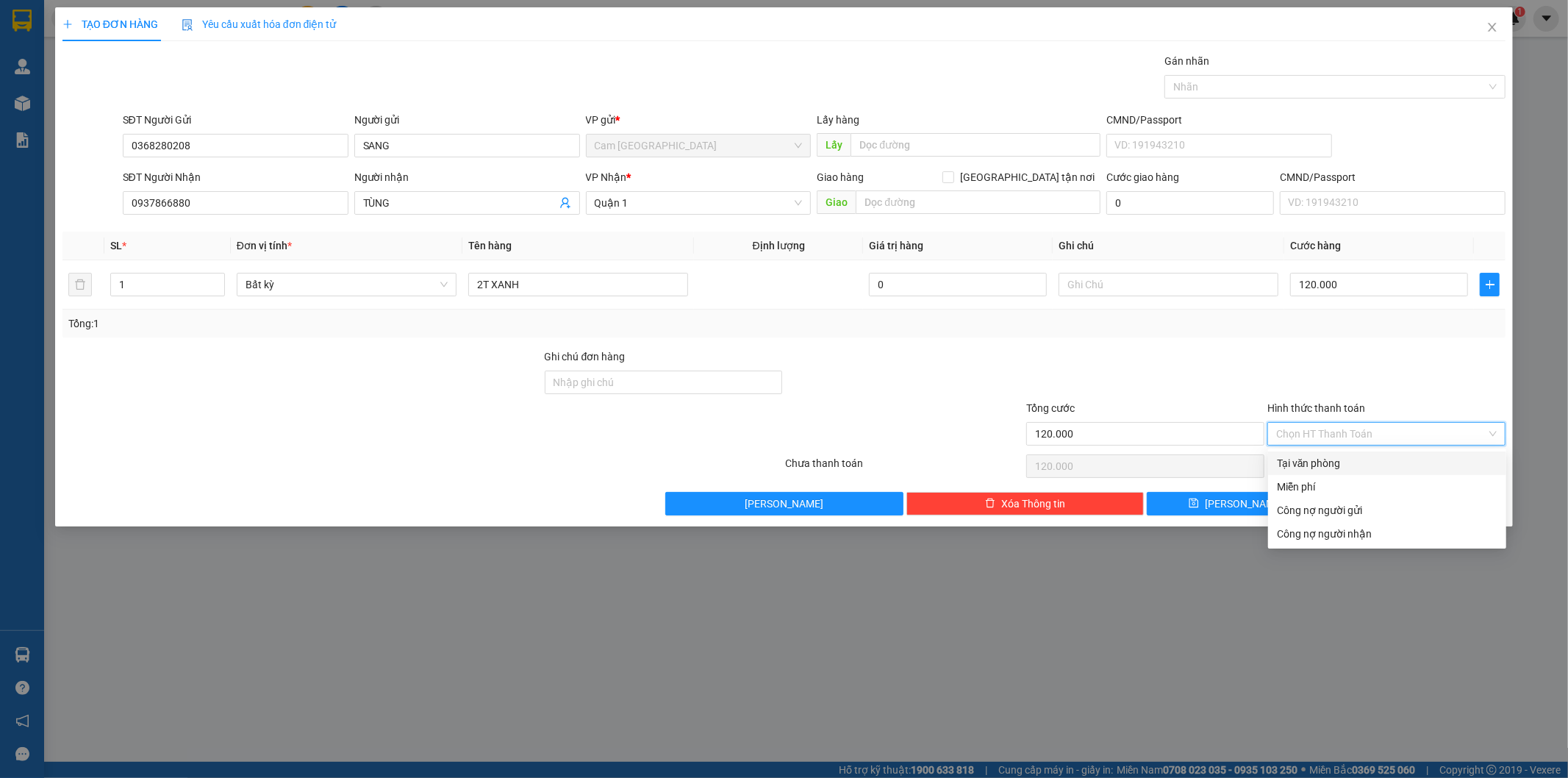
click at [1340, 466] on div "Tại văn phòng" at bounding box center [1386, 462] width 220 height 16
type input "0"
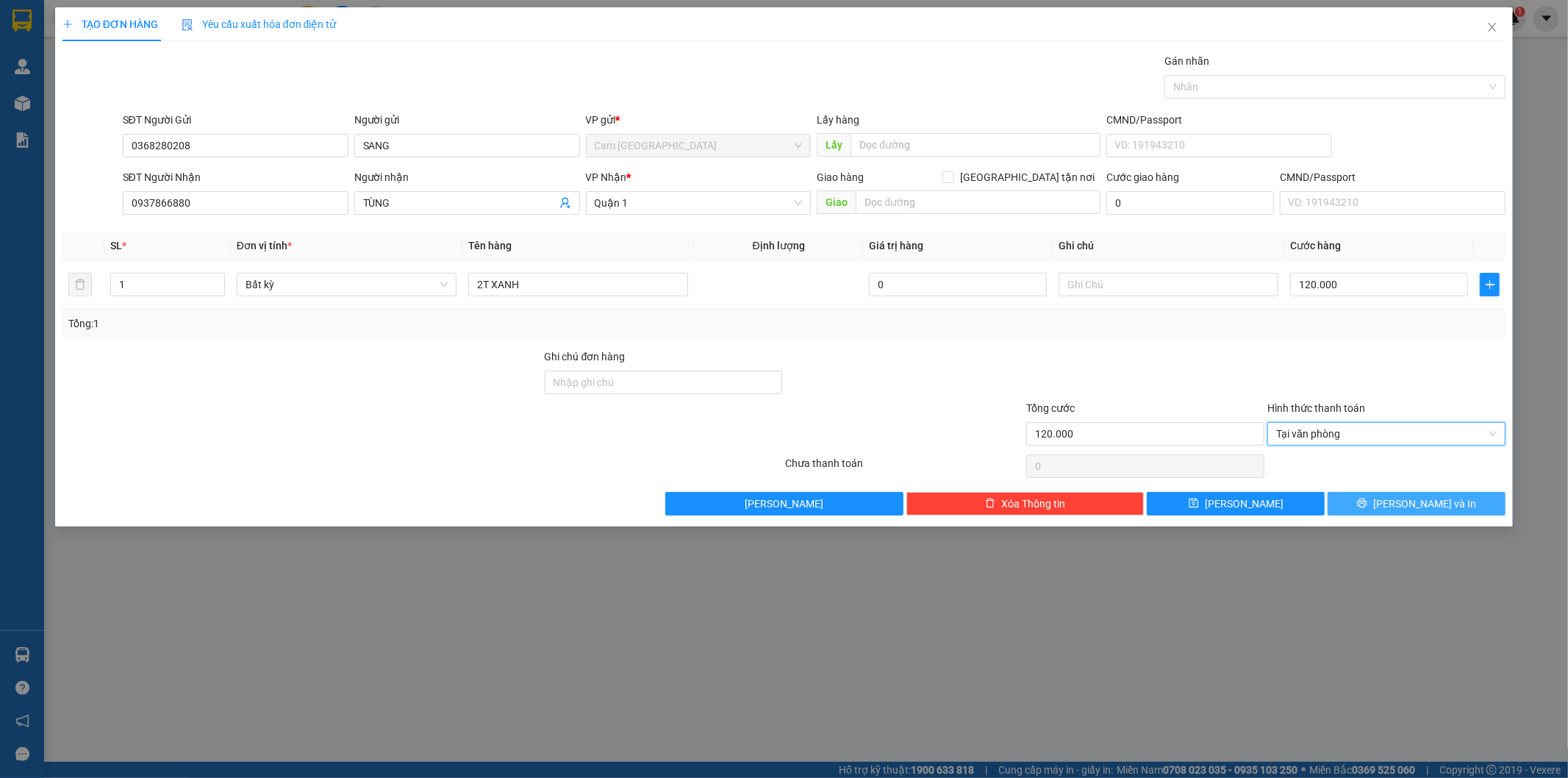
drag, startPoint x: 1385, startPoint y: 502, endPoint x: 1358, endPoint y: 505, distance: 27.2
click at [1385, 502] on button "[PERSON_NAME] và In" at bounding box center [1416, 503] width 177 height 23
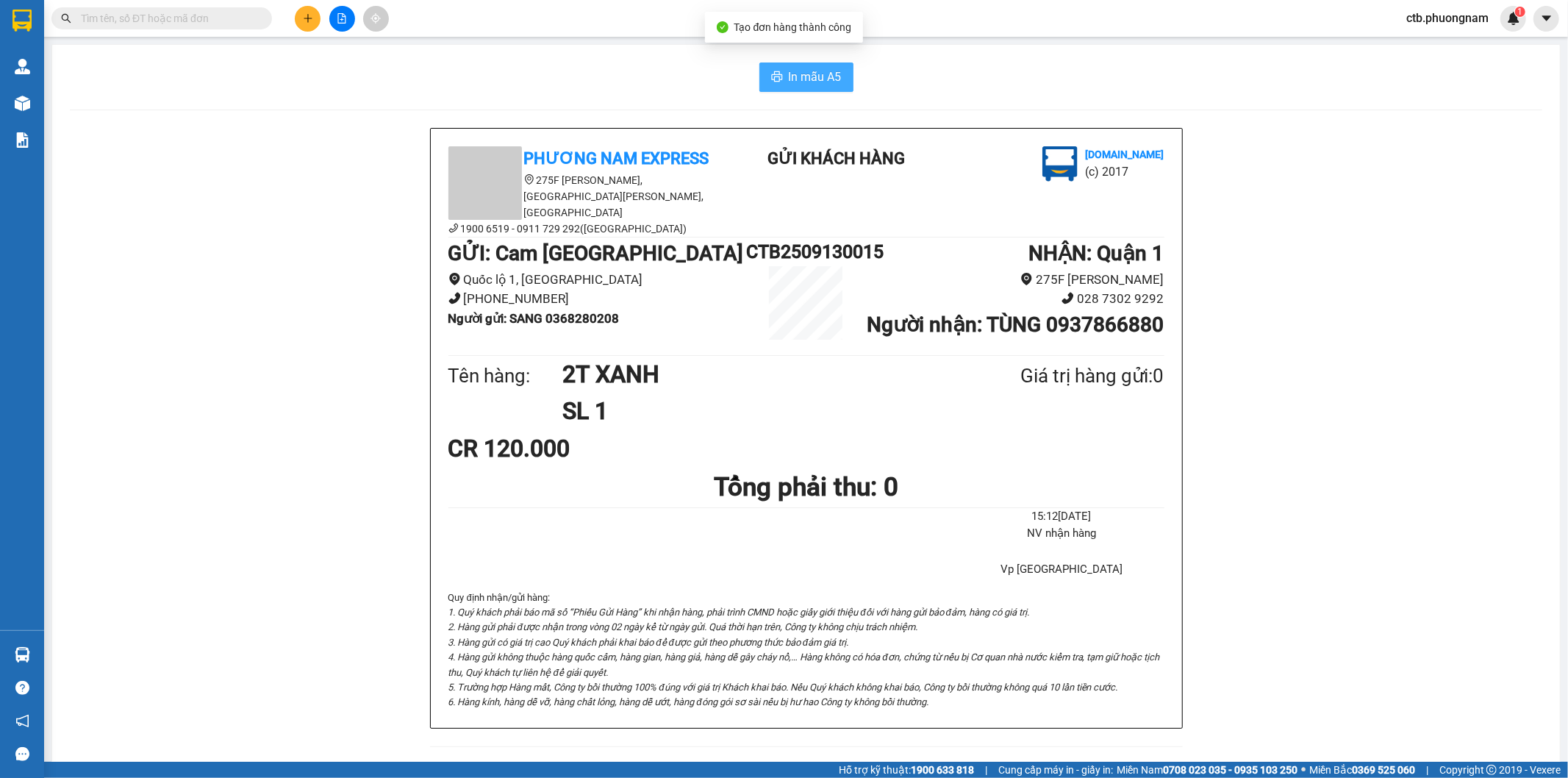
click at [789, 71] on span "In mẫu A5" at bounding box center [815, 77] width 53 height 18
